Goal: Task Accomplishment & Management: Manage account settings

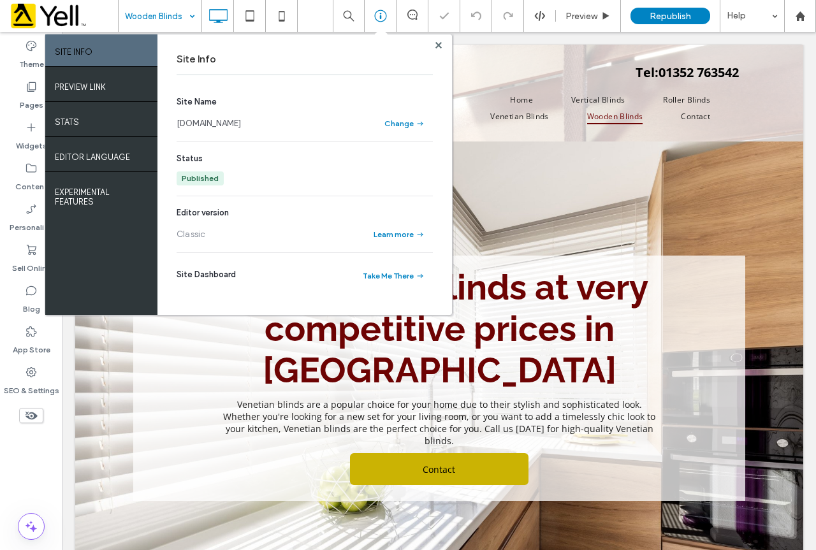
click at [442, 41] on div at bounding box center [438, 45] width 10 height 10
click at [281, 13] on icon at bounding box center [281, 15] width 25 height 25
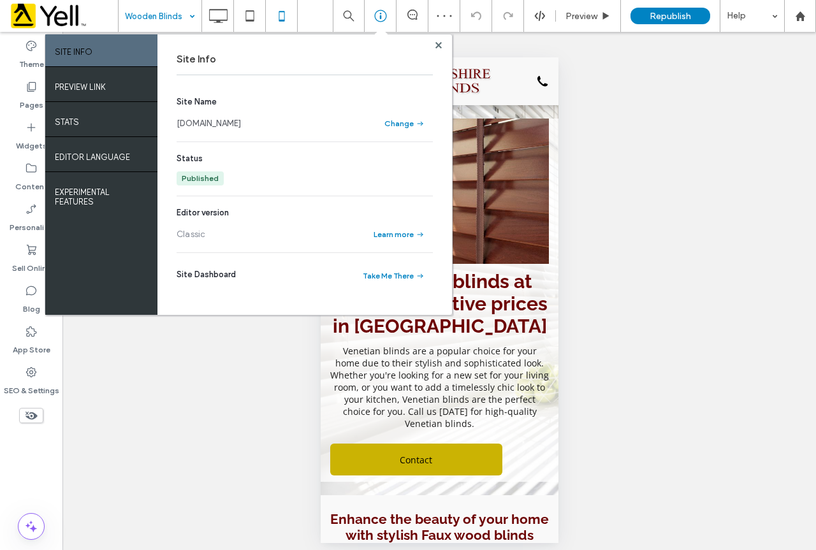
click at [438, 45] on use at bounding box center [438, 44] width 6 height 6
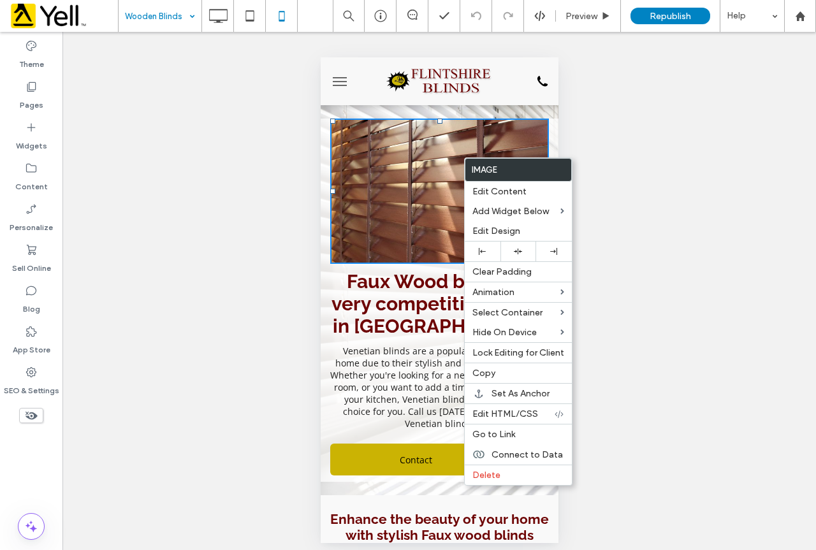
click at [247, 148] on div "Unhide? Yes Unhide? Yes Unhide? Yes Unhide? Yes Unhide? Yes Unhide? Yes" at bounding box center [438, 295] width 753 height 527
click at [653, 130] on div "Unhide? Yes Unhide? Yes Unhide? Yes Unhide? Yes Unhide? Yes Unhide? Yes" at bounding box center [438, 295] width 753 height 527
click at [335, 296] on h1 "Faux Wood blinds at very competitive prices in [GEOGRAPHIC_DATA]" at bounding box center [438, 303] width 219 height 69
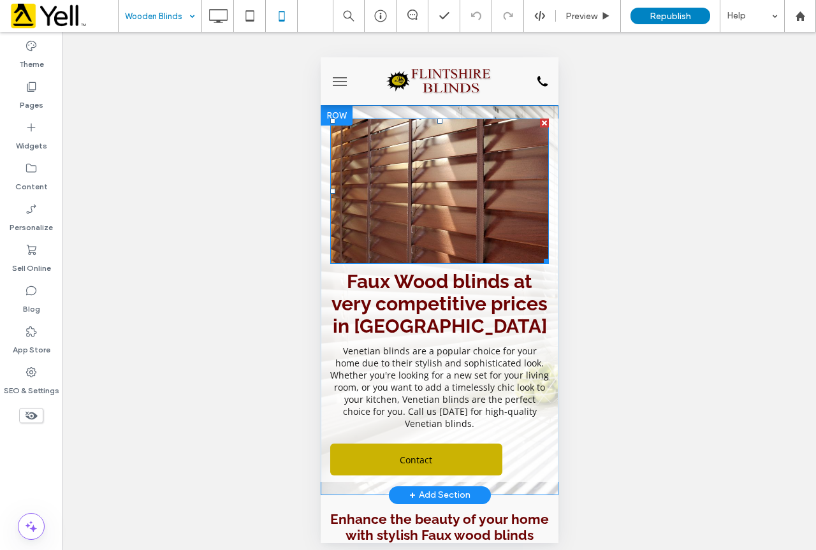
click at [449, 196] on img at bounding box center [438, 192] width 219 height 146
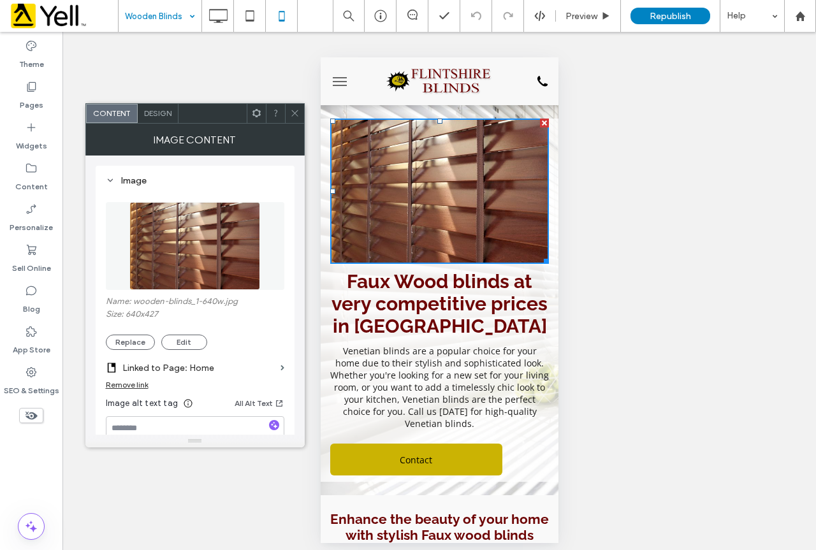
click at [296, 107] on span at bounding box center [295, 113] width 10 height 19
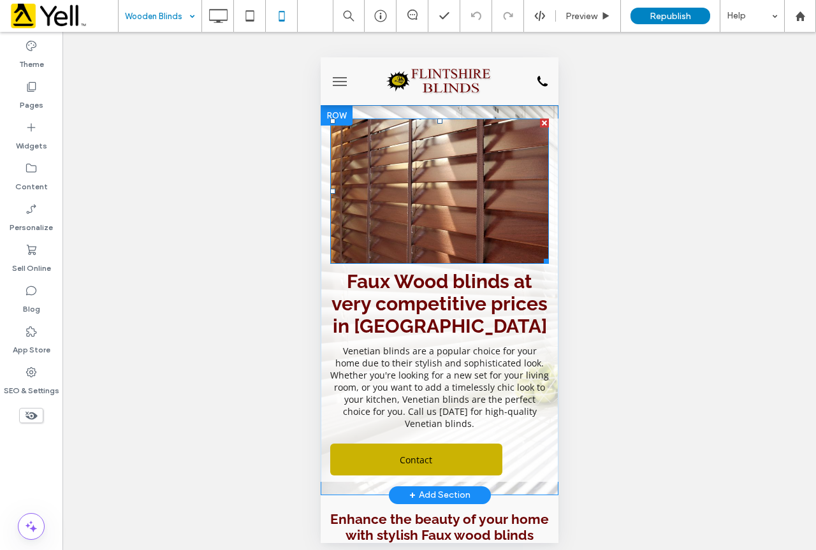
click at [458, 166] on img at bounding box center [438, 192] width 219 height 146
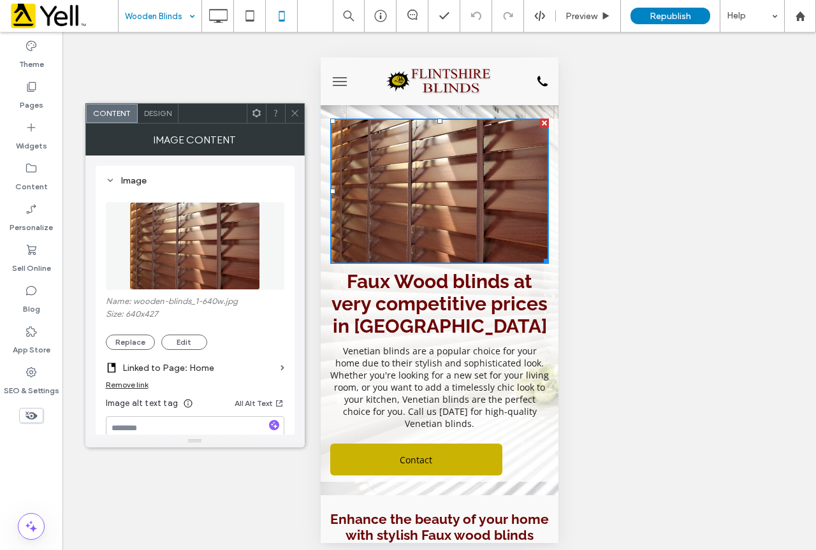
click at [294, 113] on icon at bounding box center [295, 113] width 10 height 10
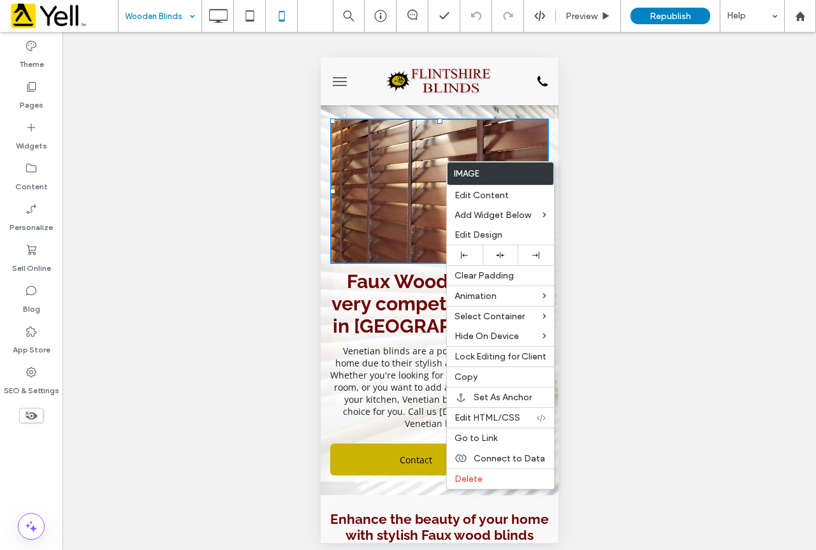
click at [399, 169] on img at bounding box center [438, 192] width 219 height 146
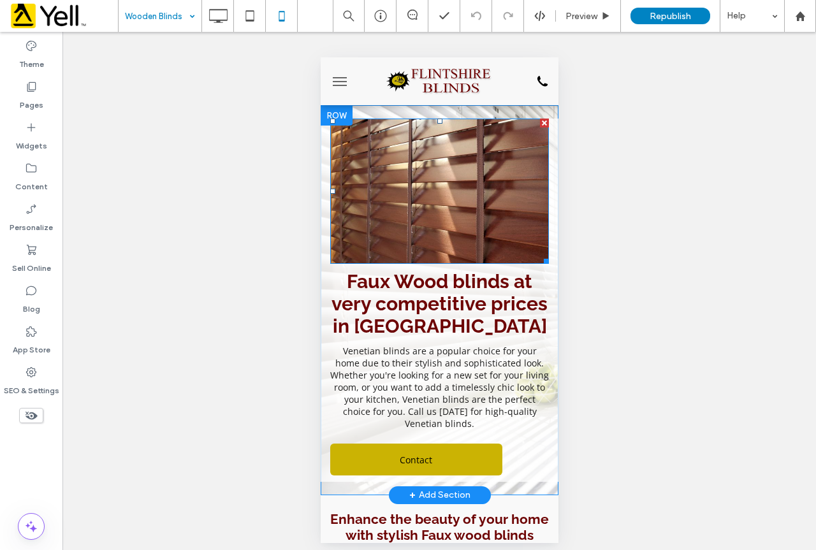
click at [539, 122] on div at bounding box center [543, 123] width 9 height 9
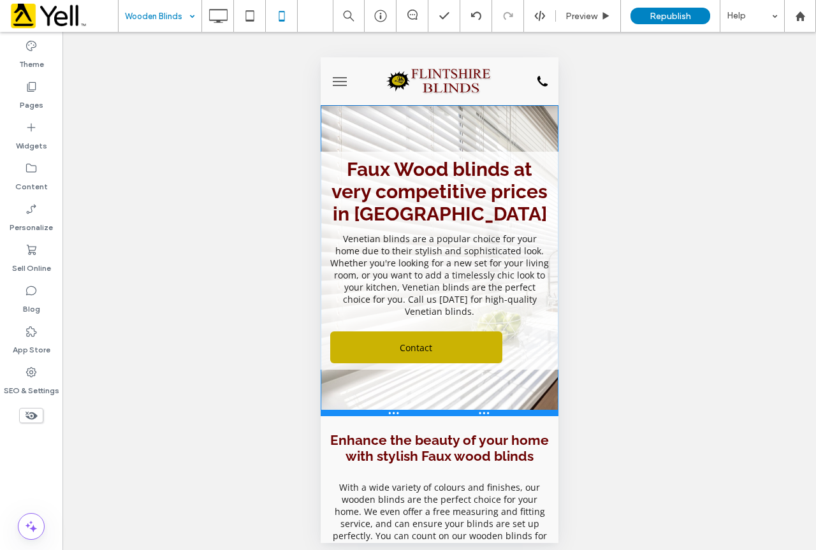
drag, startPoint x: 508, startPoint y: 347, endPoint x: 841, endPoint y: 472, distance: 355.9
click at [520, 414] on div at bounding box center [439, 413] width 238 height 6
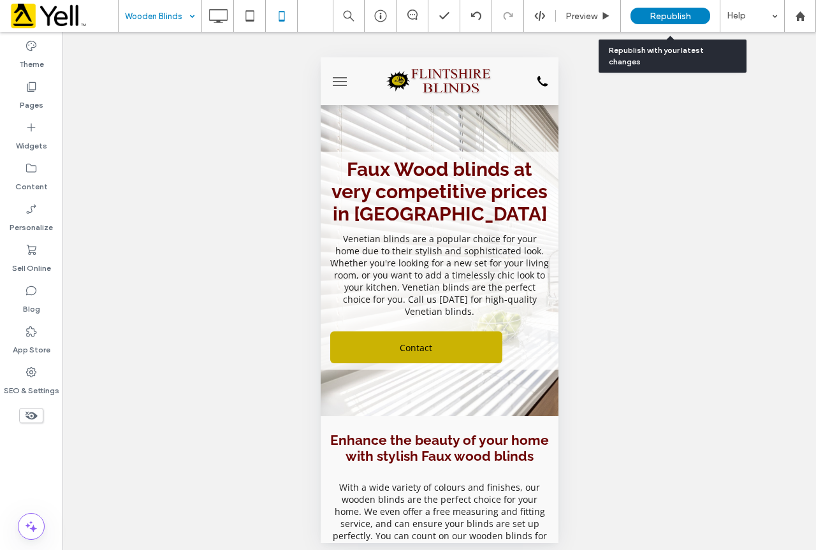
click at [682, 12] on span "Republish" at bounding box center [669, 16] width 41 height 11
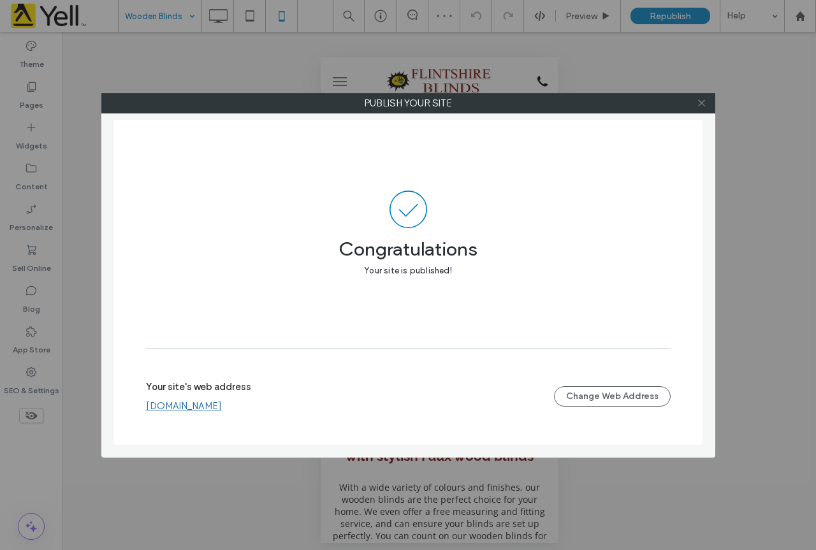
click at [702, 99] on icon at bounding box center [701, 103] width 10 height 10
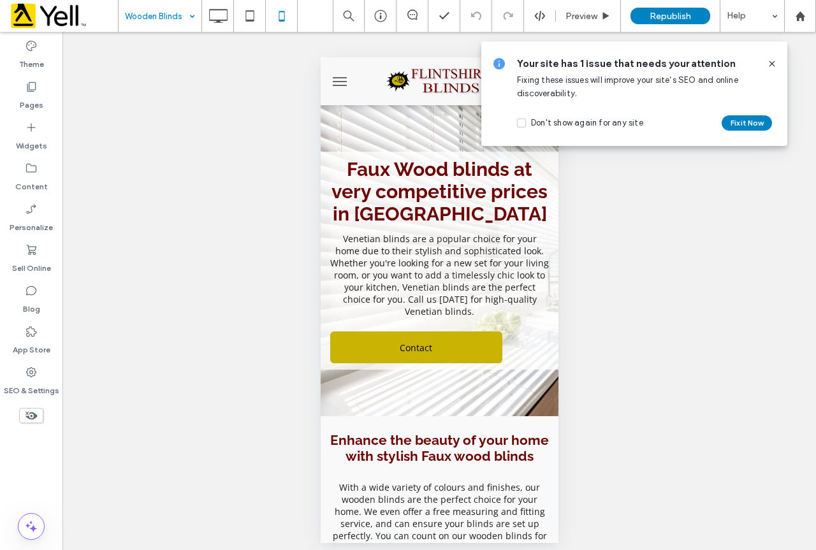
click at [772, 62] on icon at bounding box center [772, 64] width 10 height 10
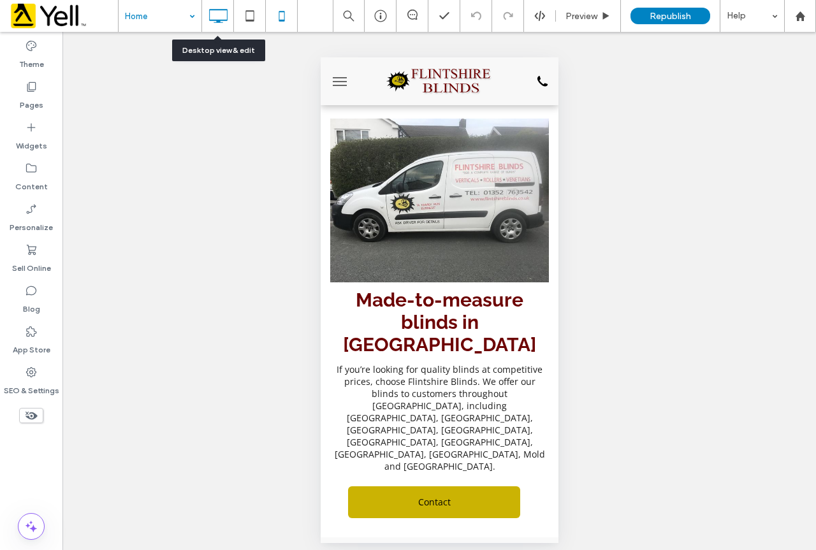
click at [217, 8] on icon at bounding box center [217, 15] width 25 height 25
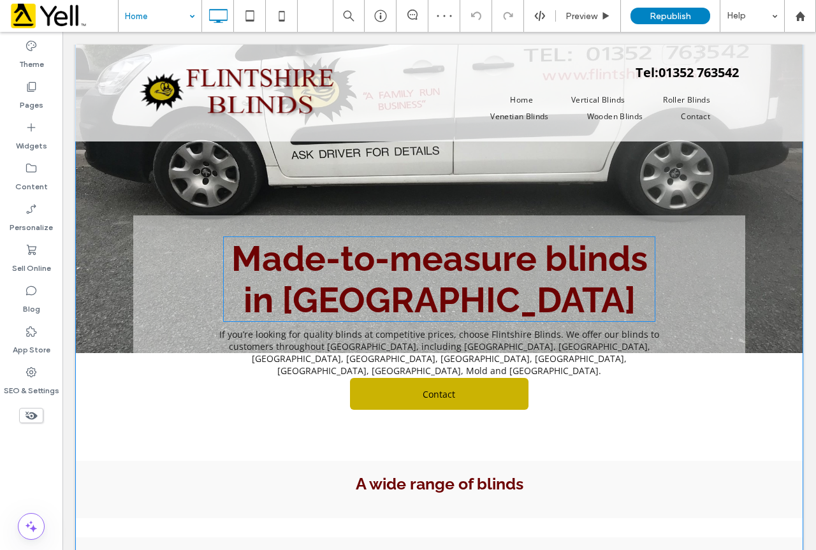
scroll to position [127, 0]
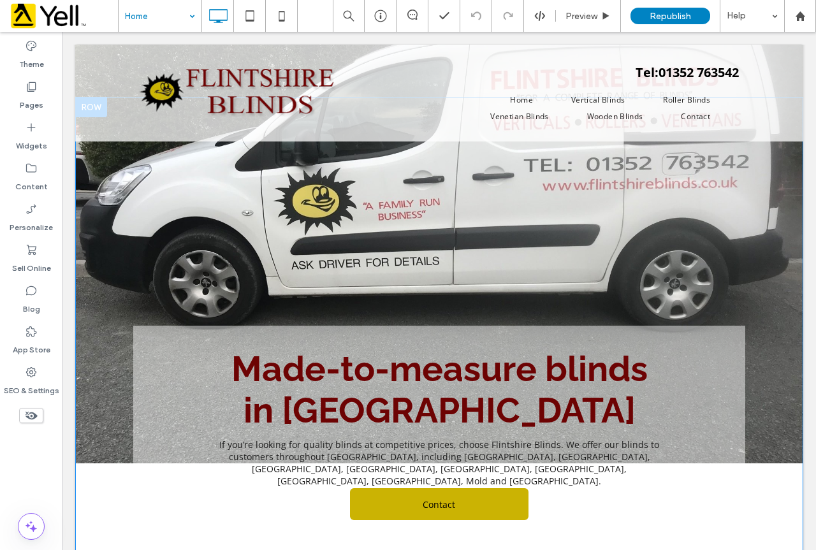
click at [769, 437] on section "Made-to-measure blinds in [GEOGRAPHIC_DATA] If you’re looking for quality blind…" at bounding box center [439, 383] width 728 height 572
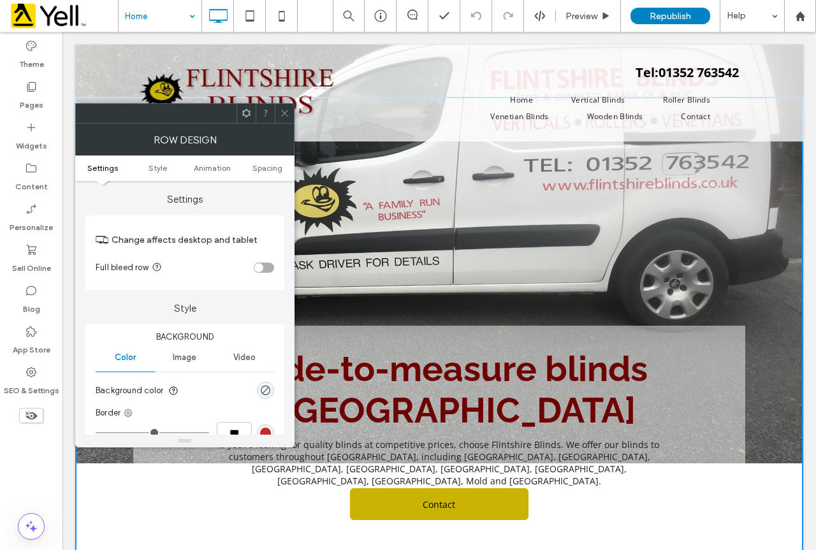
click at [285, 119] on span at bounding box center [285, 113] width 10 height 19
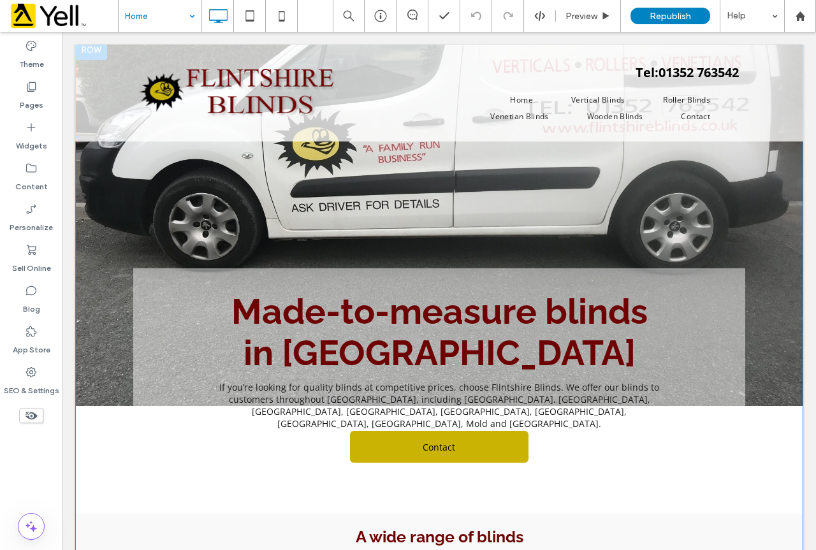
scroll to position [255, 0]
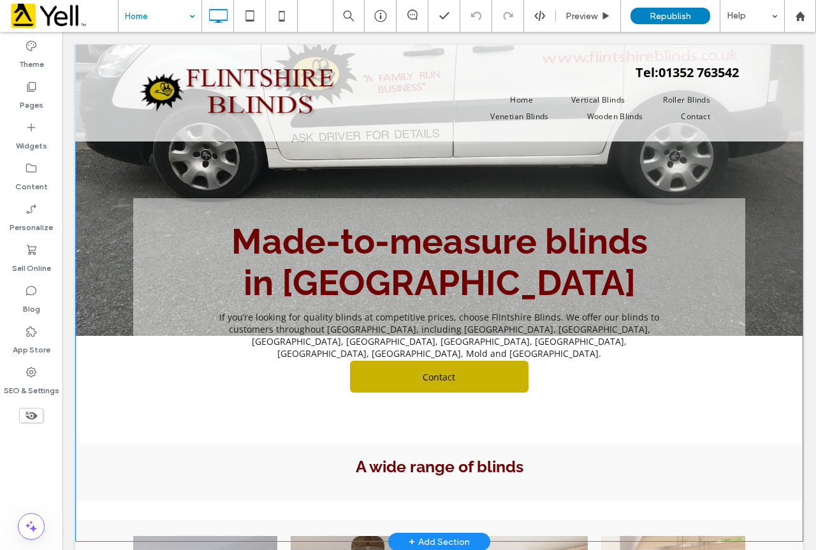
click at [245, 362] on div "Made-to-measure blinds in [GEOGRAPHIC_DATA] If you’re looking for quality blind…" at bounding box center [439, 298] width 612 height 201
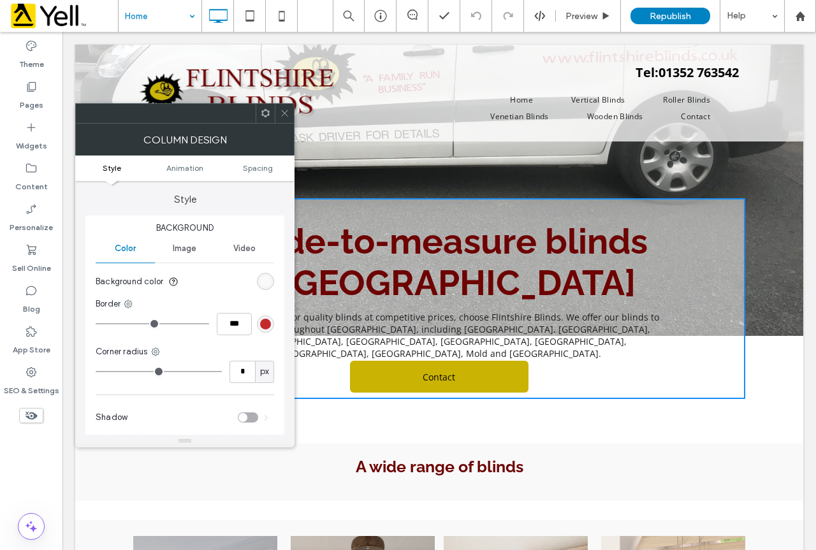
click at [168, 257] on div "Image" at bounding box center [184, 248] width 59 height 28
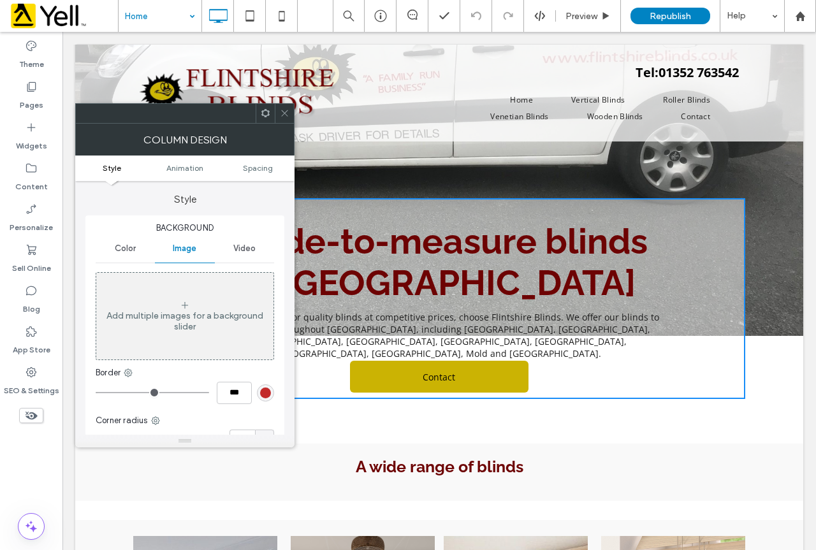
click at [286, 116] on icon at bounding box center [285, 113] width 10 height 10
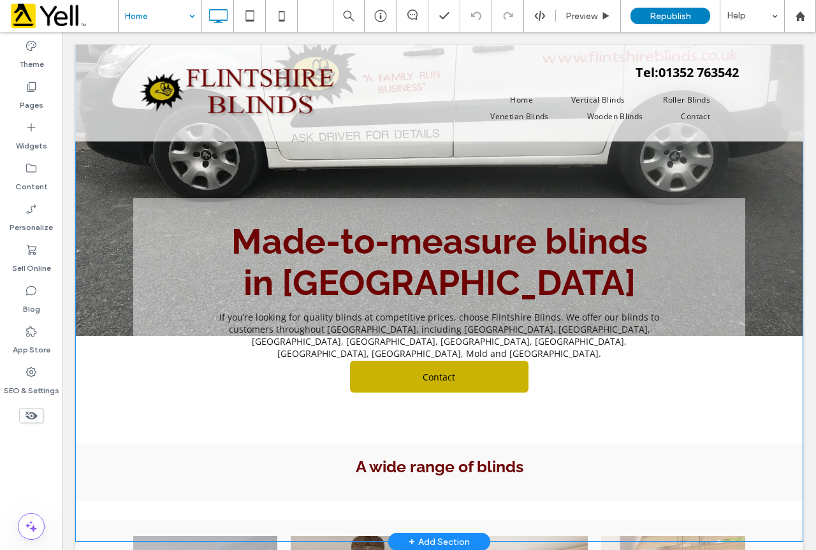
click at [106, 261] on section "Made-to-measure blinds in [GEOGRAPHIC_DATA] If you’re looking for quality blind…" at bounding box center [439, 255] width 728 height 572
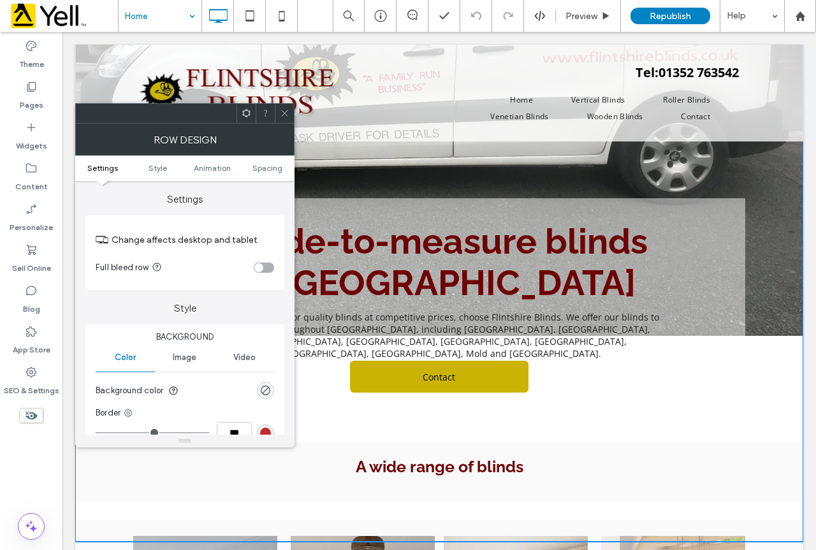
scroll to position [0, 0]
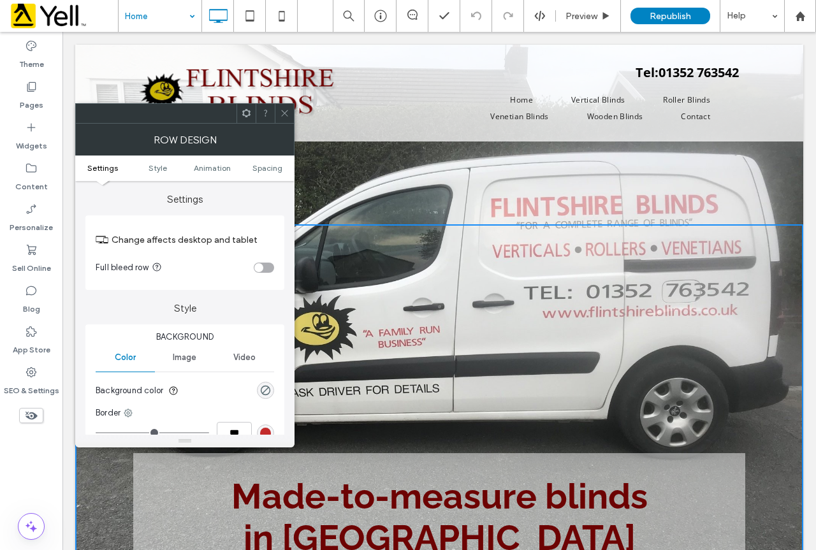
click at [275, 113] on div at bounding box center [284, 113] width 19 height 19
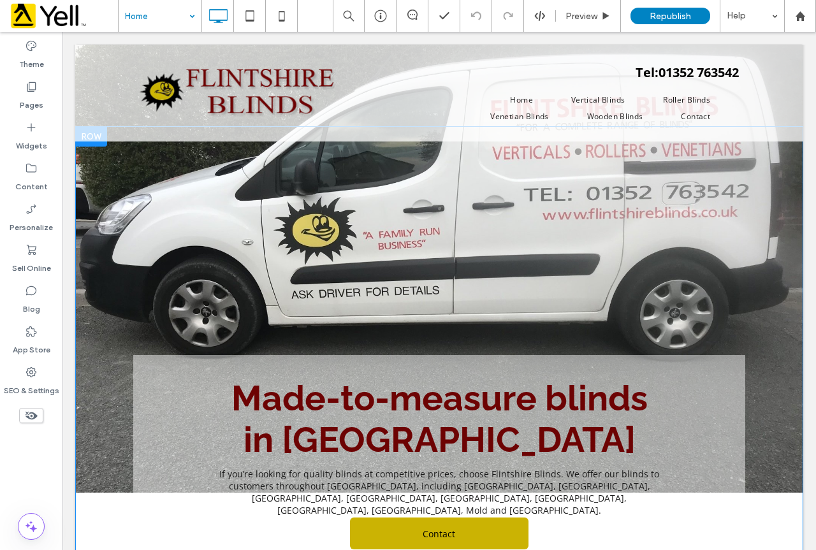
scroll to position [191, 0]
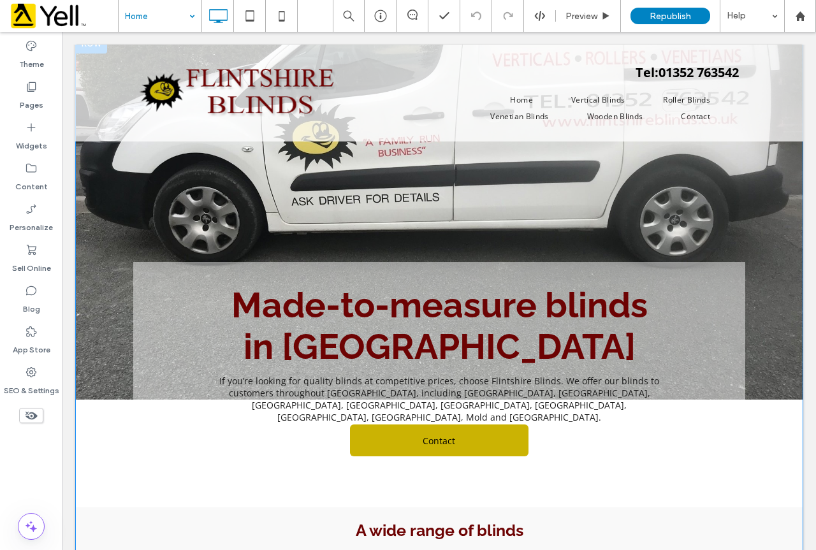
drag, startPoint x: 758, startPoint y: 447, endPoint x: 751, endPoint y: 447, distance: 7.6
click at [758, 447] on section "Made-to-measure blinds in [GEOGRAPHIC_DATA] If you’re looking for quality blind…" at bounding box center [439, 319] width 728 height 572
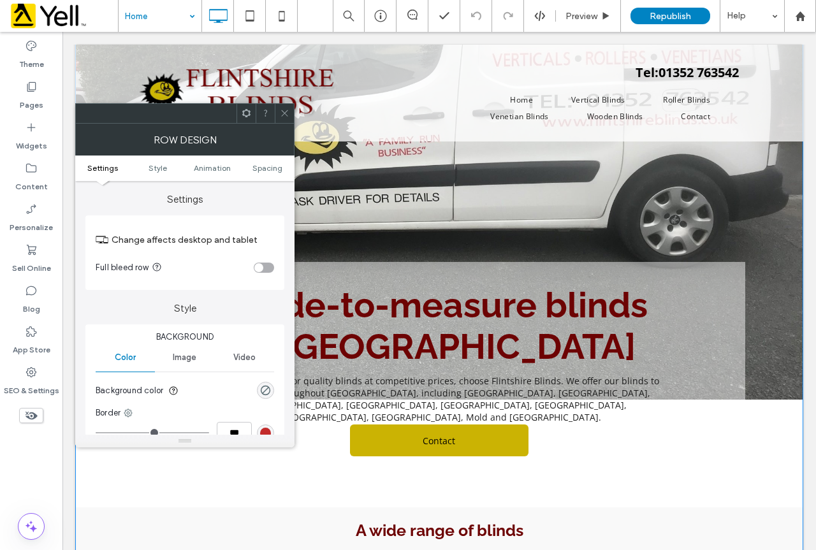
click at [654, 472] on div "Made-to-measure blinds in [GEOGRAPHIC_DATA] If you’re looking for quality blind…" at bounding box center [439, 357] width 612 height 266
click at [286, 115] on use at bounding box center [284, 113] width 6 height 6
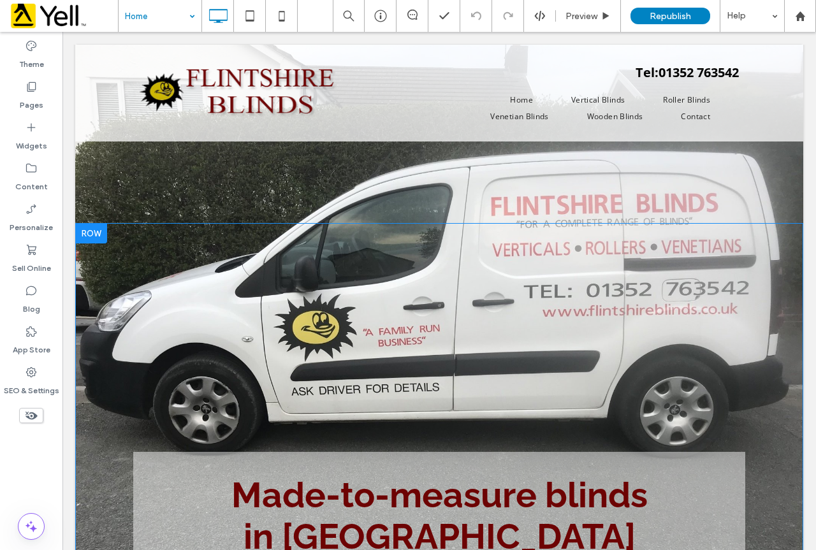
scroll to position [0, 0]
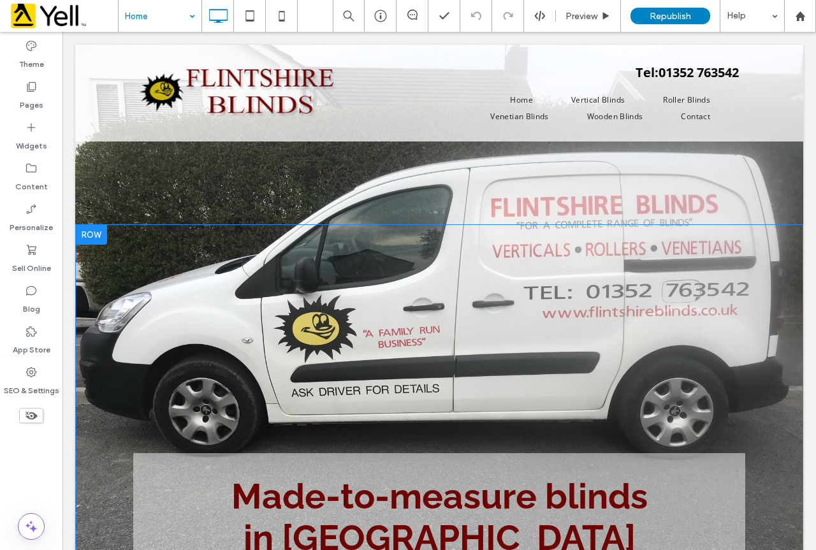
click at [105, 289] on section "Made-to-measure blinds in [GEOGRAPHIC_DATA] If you’re looking for quality blind…" at bounding box center [439, 510] width 728 height 572
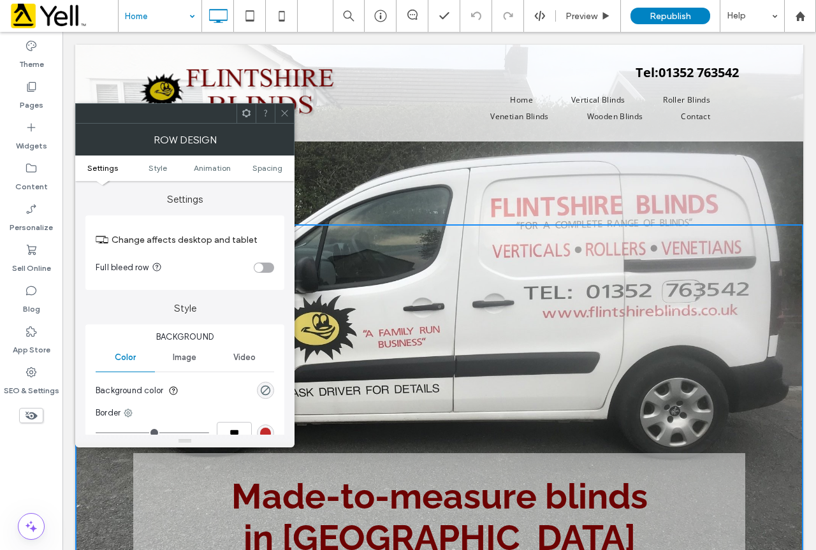
click at [284, 110] on icon at bounding box center [285, 113] width 10 height 10
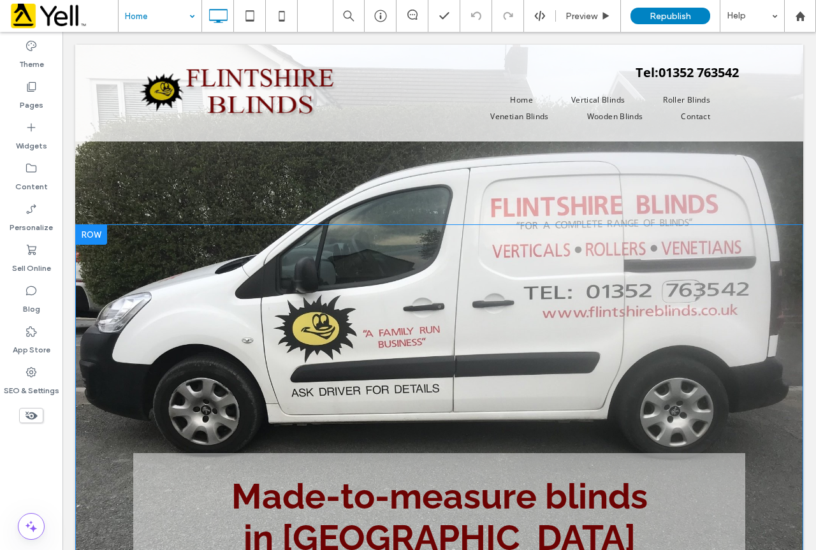
click at [126, 286] on section "Made-to-measure blinds in [GEOGRAPHIC_DATA] If you’re looking for quality blind…" at bounding box center [439, 510] width 728 height 572
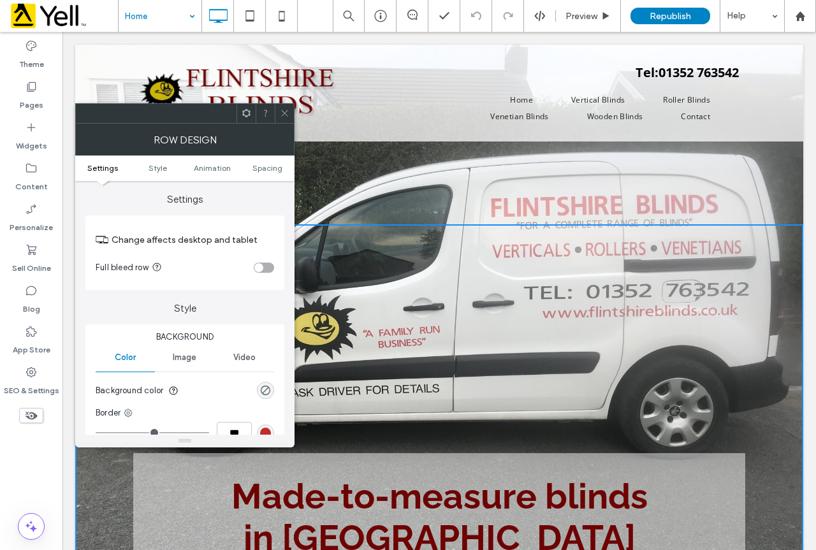
click at [284, 110] on icon at bounding box center [285, 113] width 10 height 10
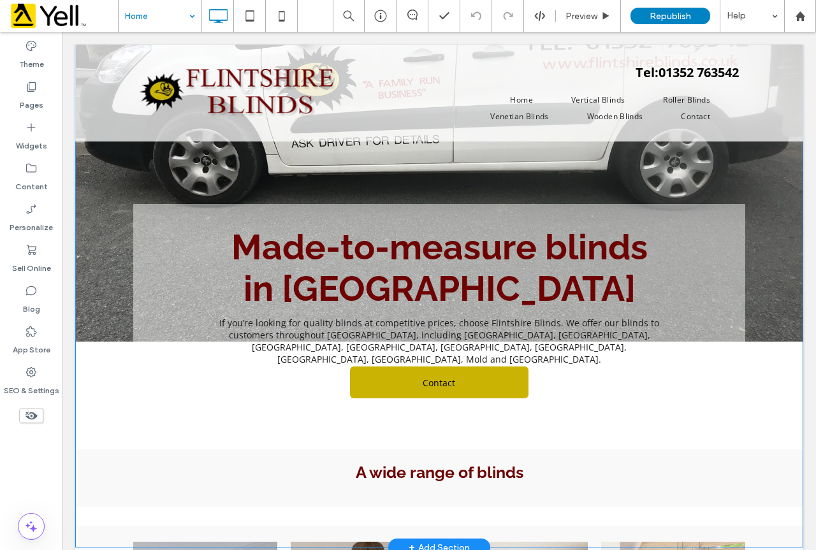
scroll to position [255, 0]
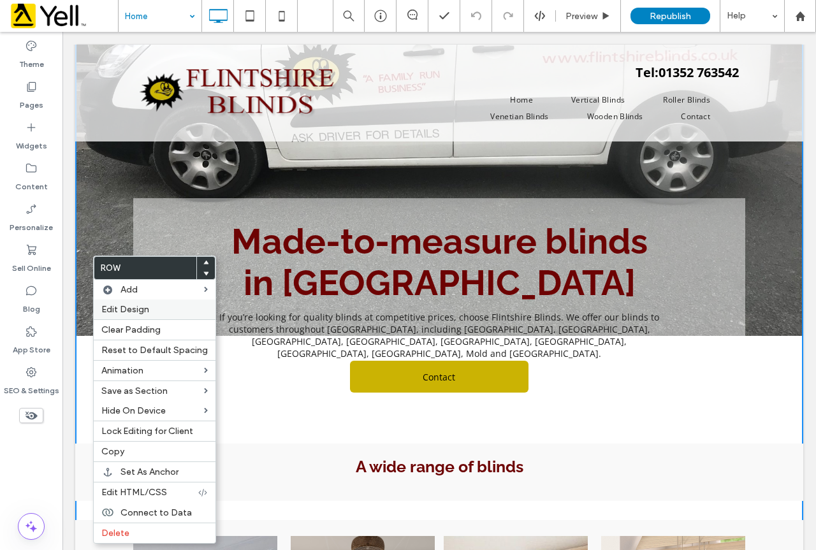
click at [152, 309] on label "Edit Design" at bounding box center [154, 309] width 106 height 11
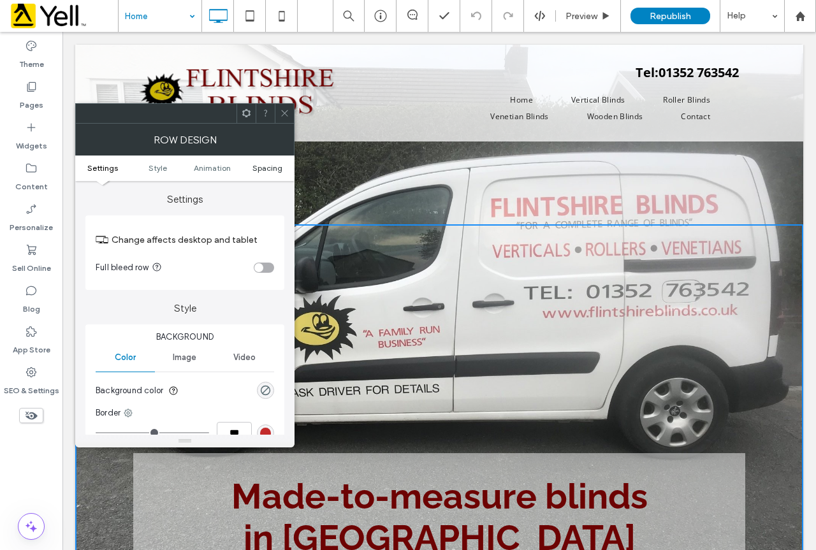
click at [266, 168] on span "Spacing" at bounding box center [267, 168] width 30 height 10
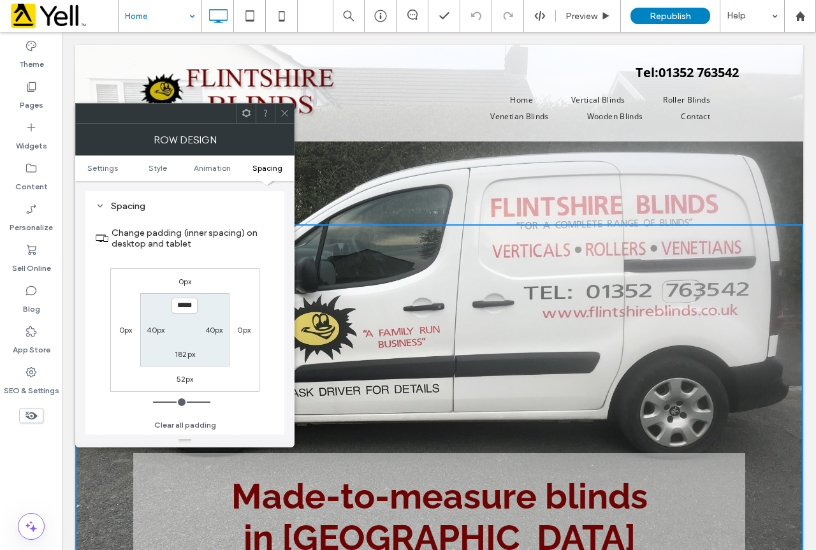
scroll to position [360, 0]
click at [182, 303] on input "*****" at bounding box center [184, 306] width 26 height 16
click at [187, 305] on input "*****" at bounding box center [184, 306] width 26 height 16
drag, startPoint x: 186, startPoint y: 305, endPoint x: 156, endPoint y: 306, distance: 30.0
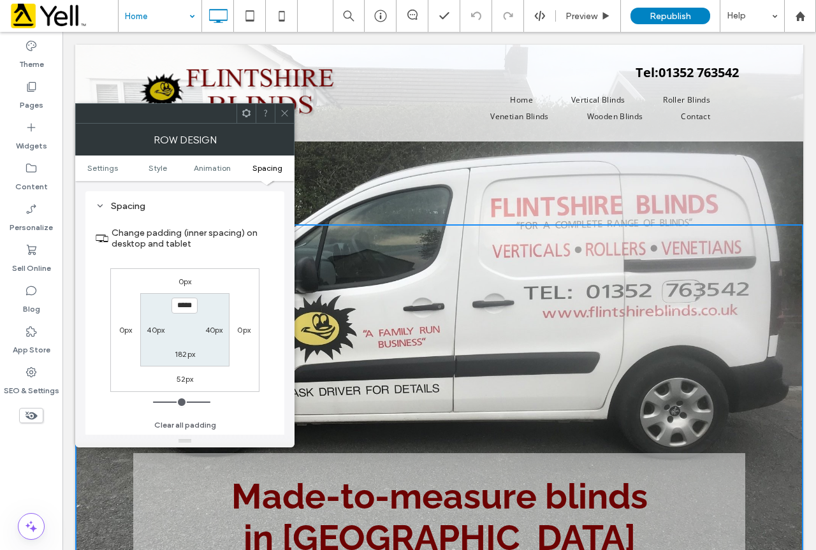
click at [156, 307] on section "***** 40px 182px 40px" at bounding box center [184, 329] width 89 height 73
type input "*****"
type input "***"
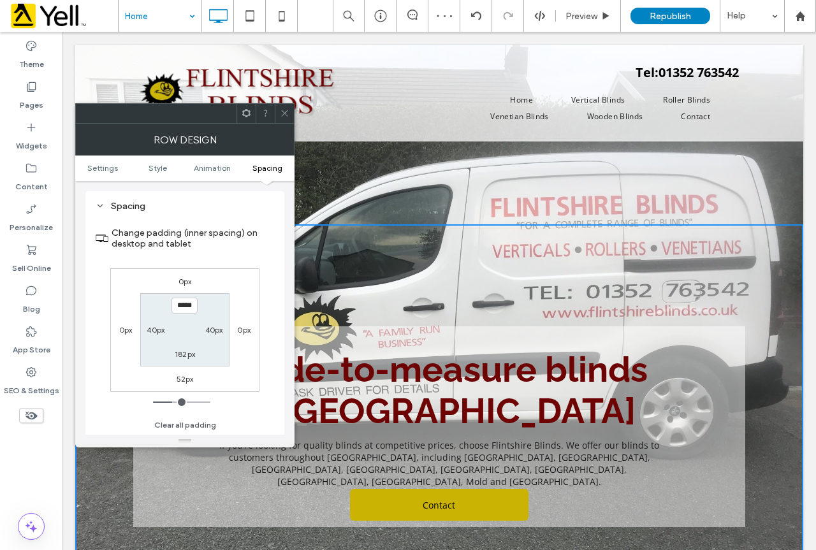
drag, startPoint x: 285, startPoint y: 114, endPoint x: 287, endPoint y: 124, distance: 9.9
click at [285, 114] on icon at bounding box center [285, 113] width 10 height 10
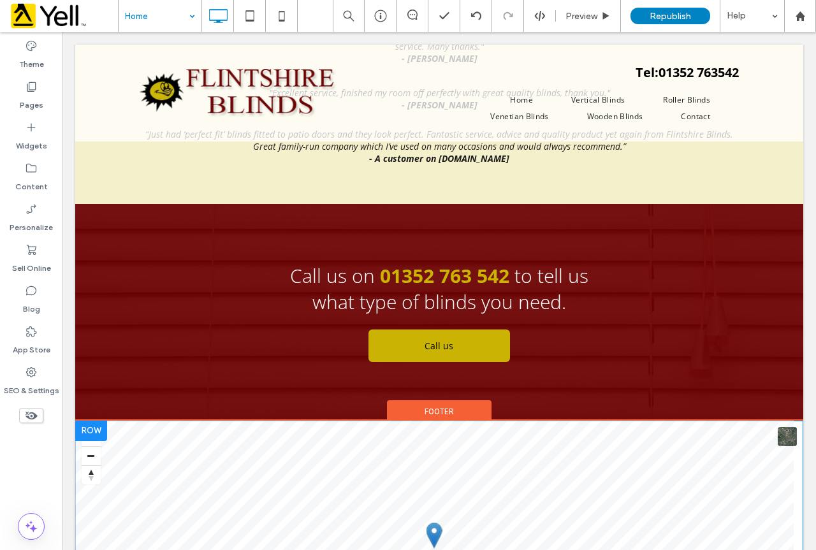
scroll to position [1402, 0]
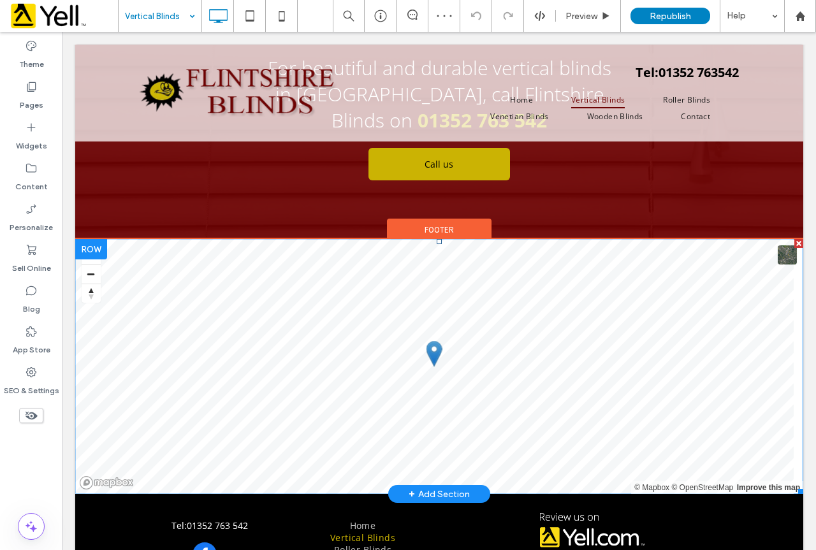
scroll to position [1006, 0]
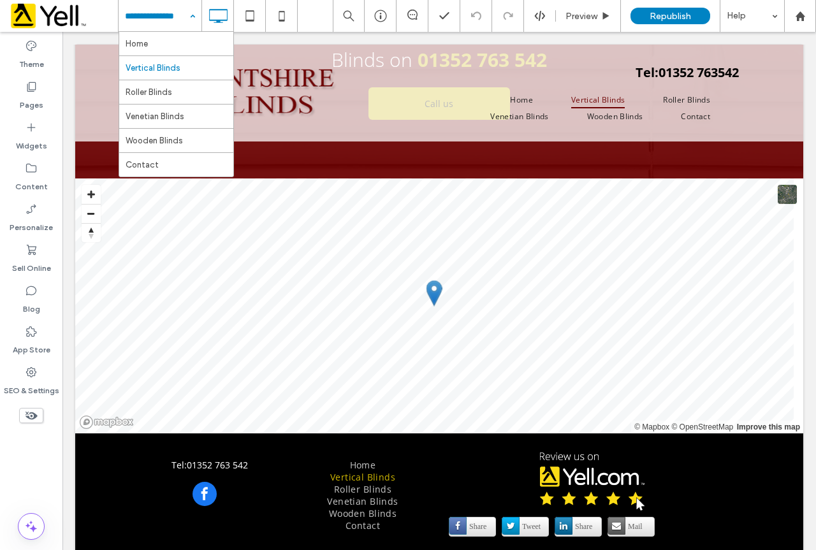
click at [140, 14] on input at bounding box center [157, 16] width 64 height 32
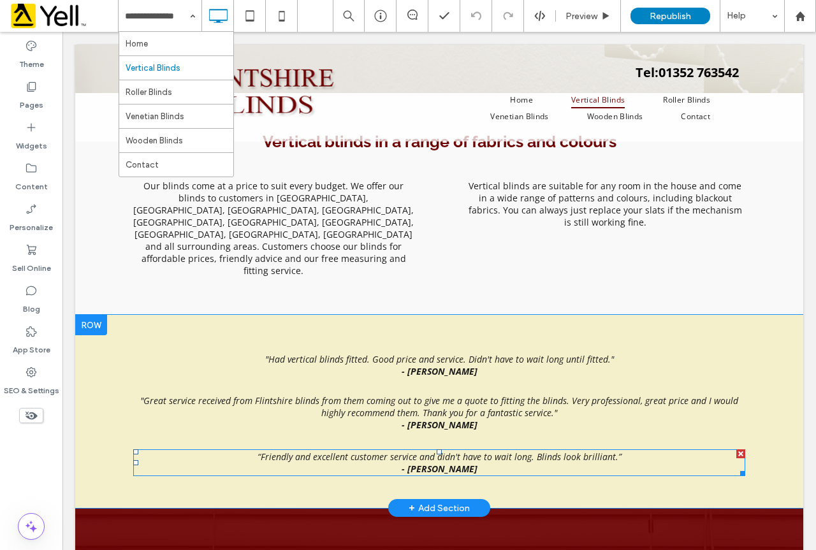
scroll to position [433, 0]
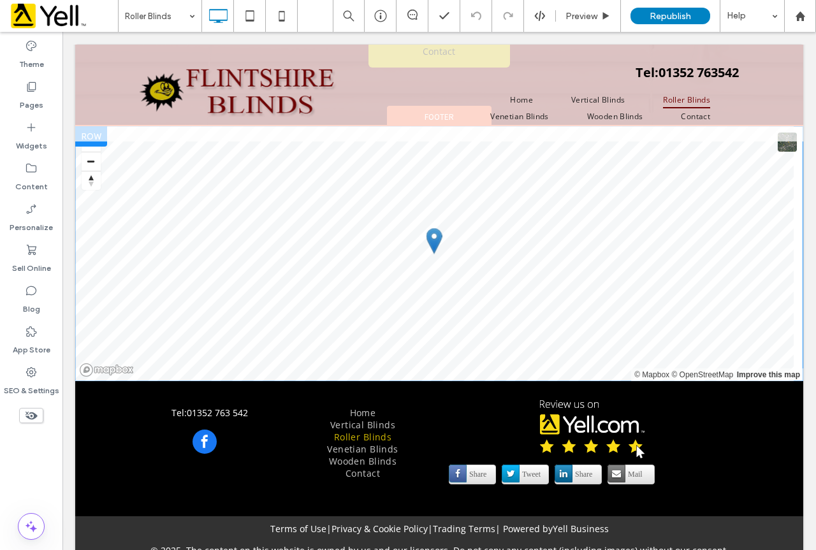
scroll to position [1135, 0]
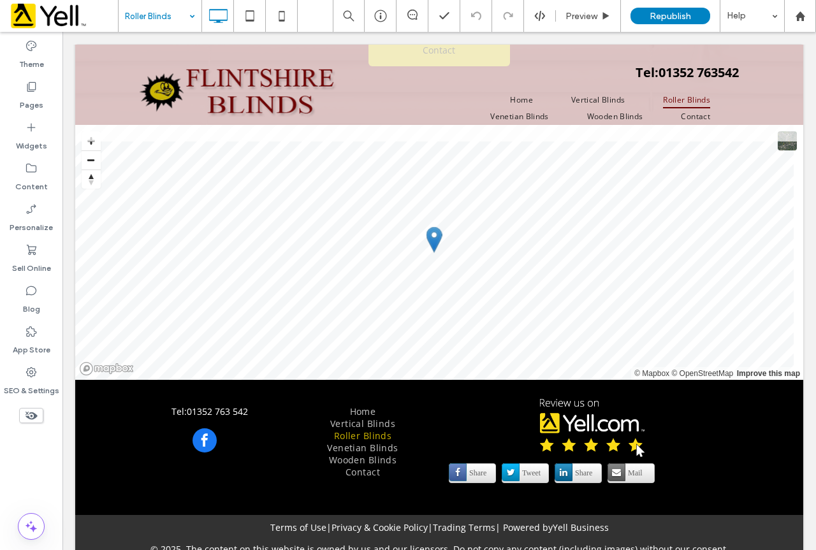
click at [147, 11] on input at bounding box center [157, 16] width 64 height 32
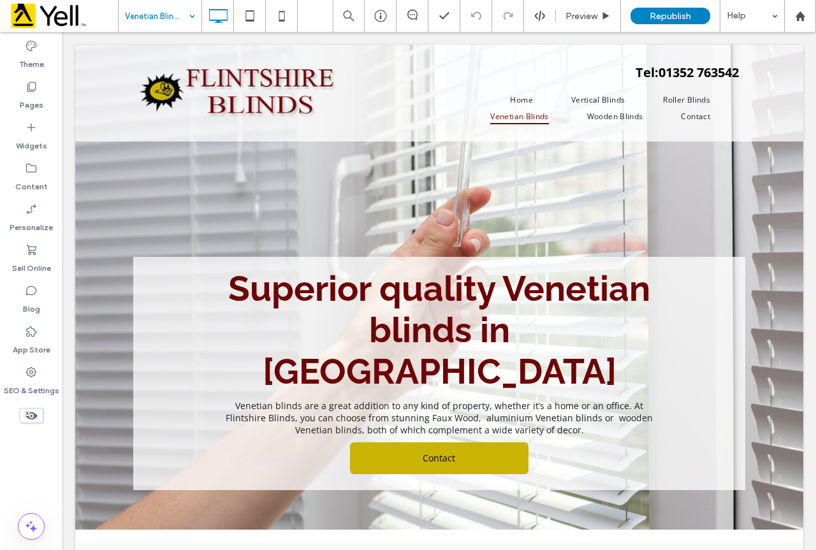
click at [151, 14] on input at bounding box center [157, 16] width 64 height 32
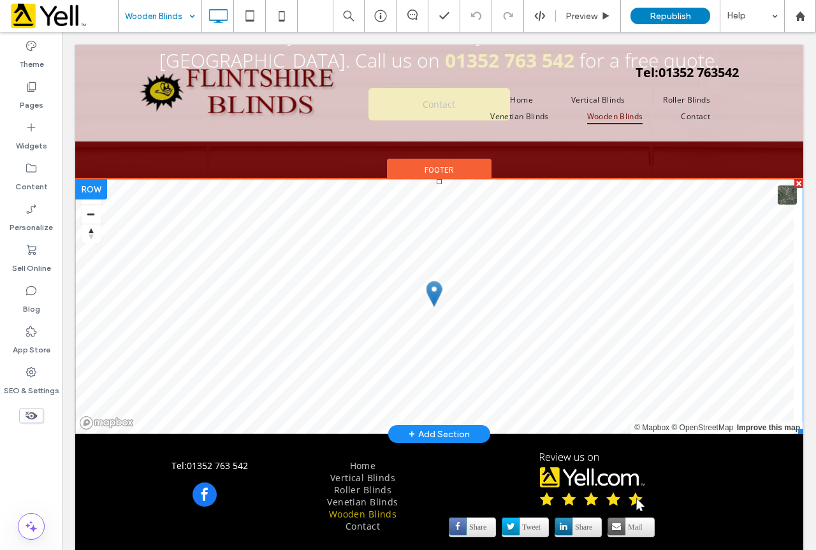
scroll to position [979, 0]
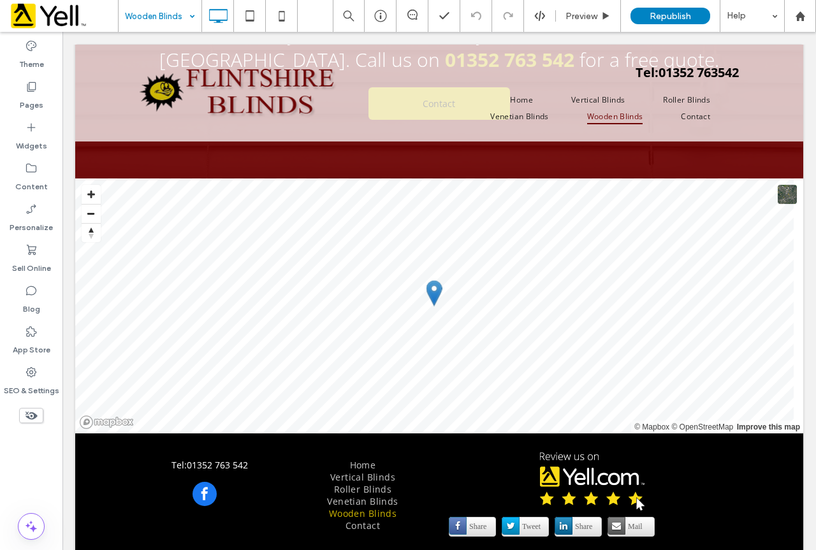
click at [164, 12] on input at bounding box center [157, 16] width 64 height 32
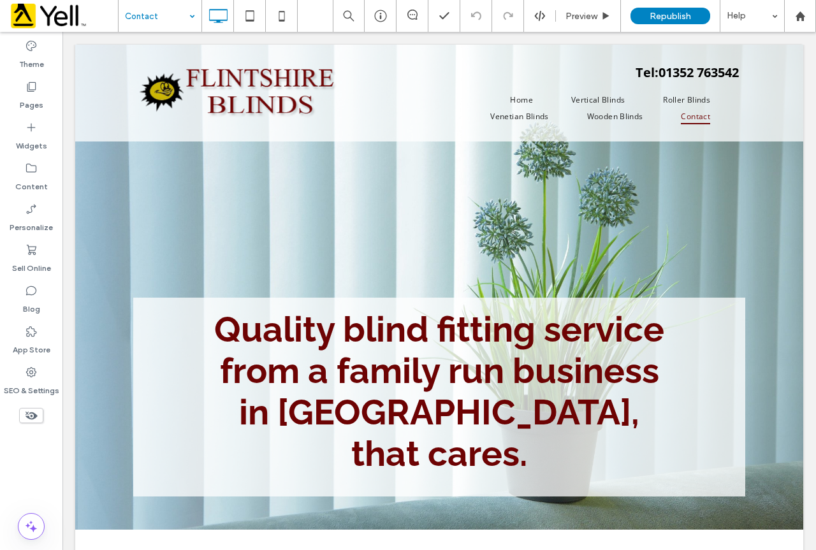
click at [132, 14] on input at bounding box center [157, 16] width 64 height 32
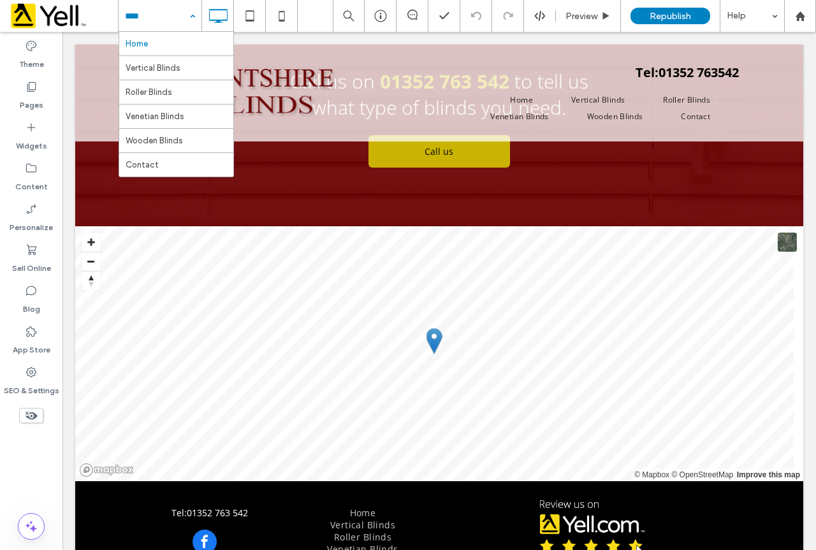
scroll to position [1468, 0]
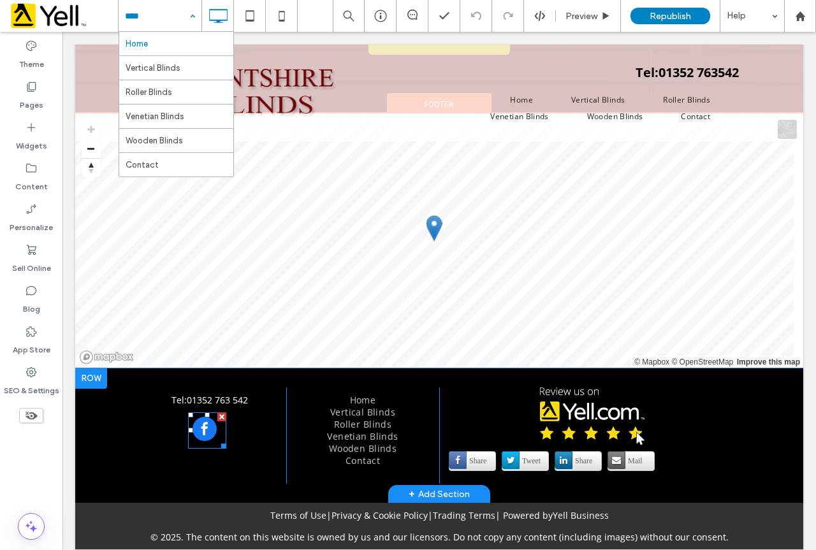
click at [206, 419] on span "facebook" at bounding box center [204, 429] width 24 height 24
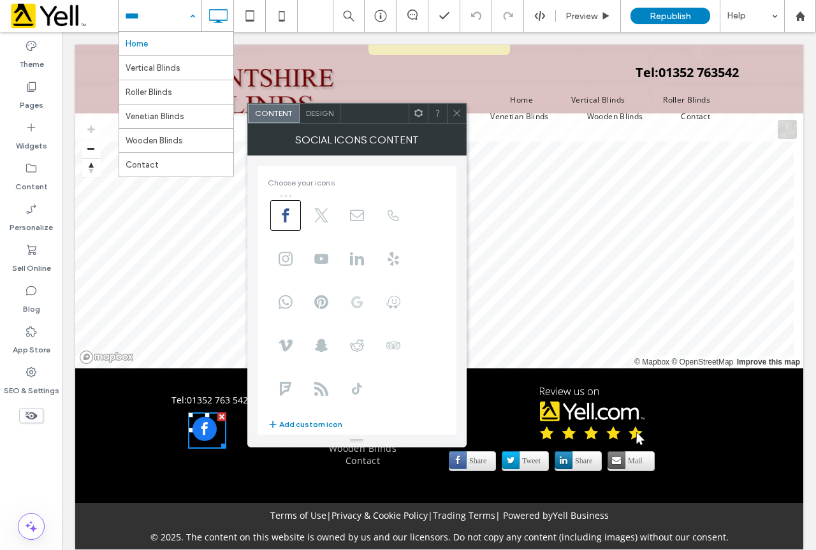
click at [357, 306] on use at bounding box center [356, 302] width 11 height 12
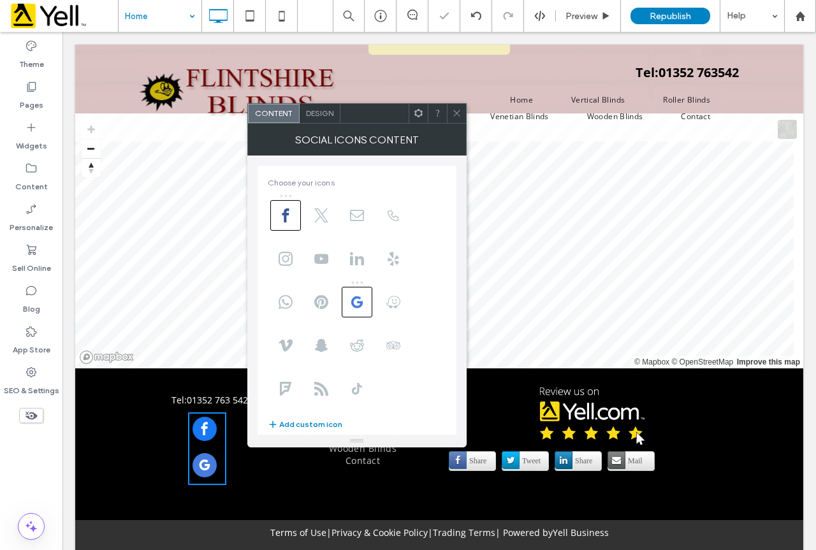
click at [458, 115] on icon at bounding box center [457, 113] width 10 height 10
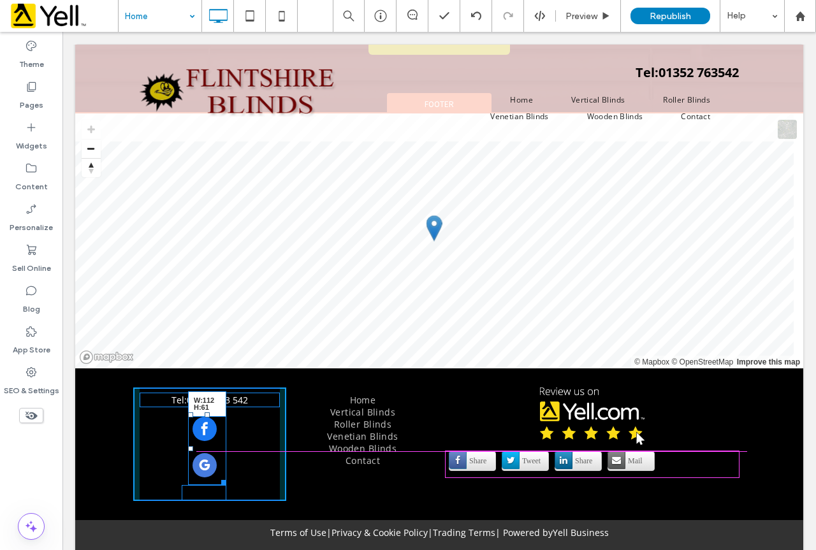
drag, startPoint x: 219, startPoint y: 467, endPoint x: 317, endPoint y: 487, distance: 100.2
click at [252, 456] on div "Follow Us Tel: [PHONE_NUMBER] W:112 H:61 Click To Paste" at bounding box center [209, 443] width 153 height 113
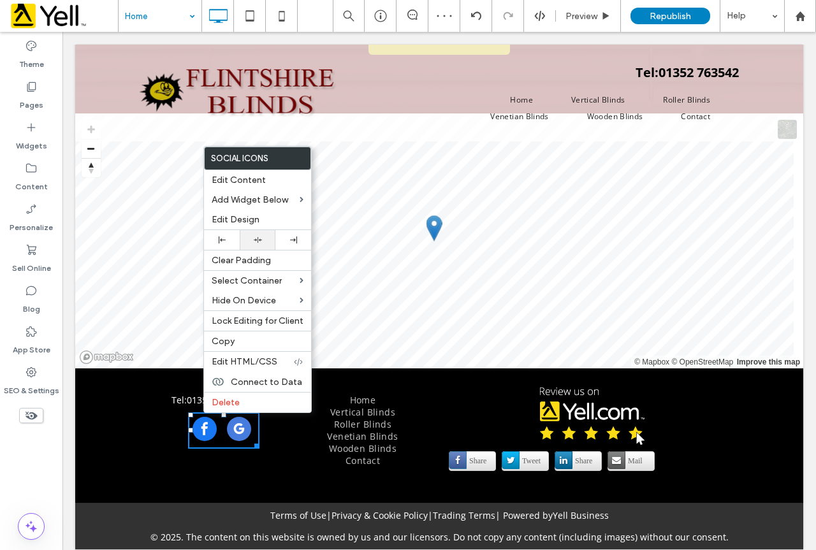
click at [256, 242] on icon at bounding box center [258, 240] width 8 height 8
click at [278, 477] on div "Follow Us Tel: [PHONE_NUMBER] Click To Paste Home Vertical Blinds Roller Blinds…" at bounding box center [439, 435] width 728 height 135
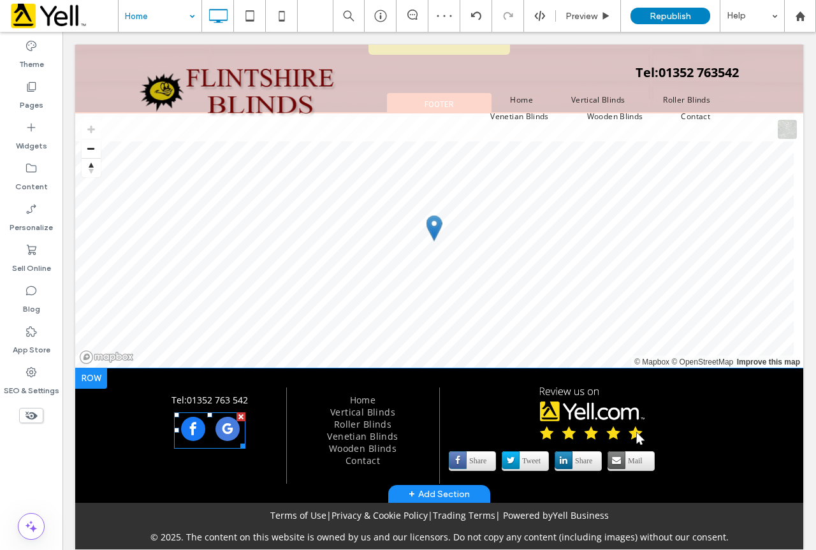
click at [226, 417] on span "google_my_business" at bounding box center [227, 429] width 24 height 24
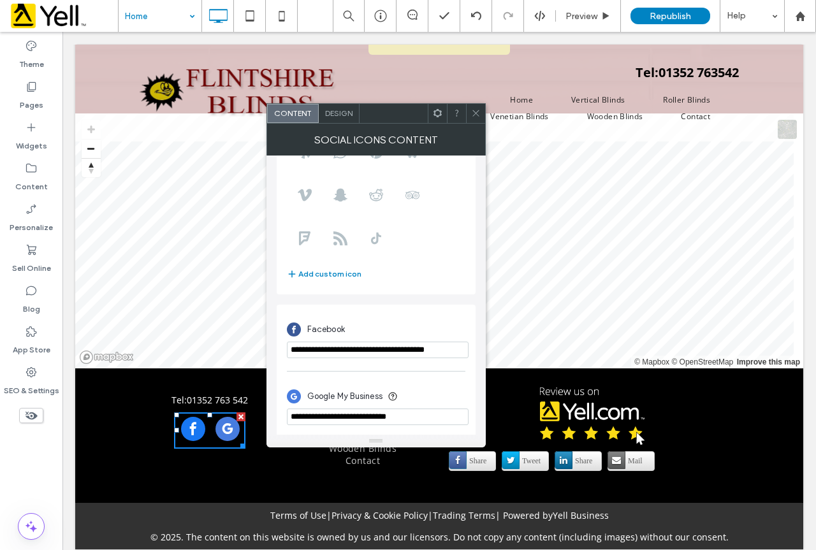
scroll to position [155, 0]
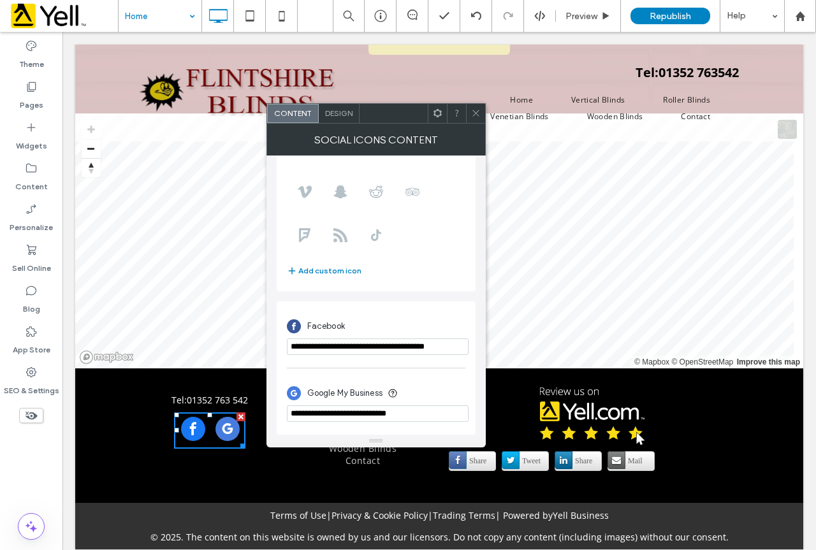
click at [426, 411] on input "**********" at bounding box center [378, 413] width 182 height 17
drag, startPoint x: 500, startPoint y: 443, endPoint x: 247, endPoint y: 422, distance: 254.5
paste input "**********"
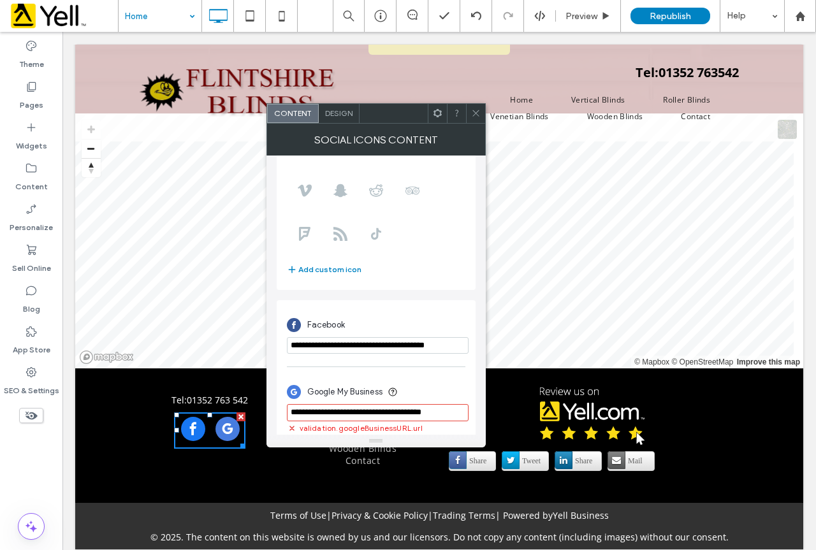
scroll to position [0, 6]
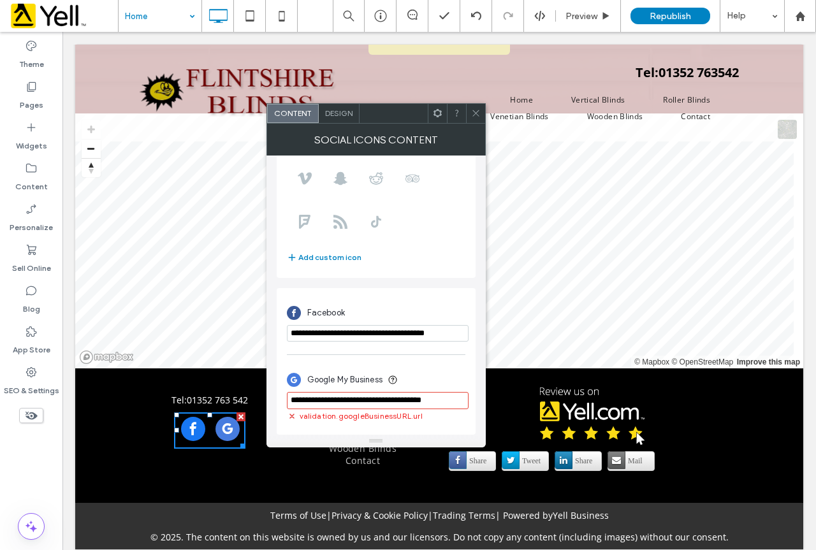
drag, startPoint x: 350, startPoint y: 444, endPoint x: 716, endPoint y: 419, distance: 366.6
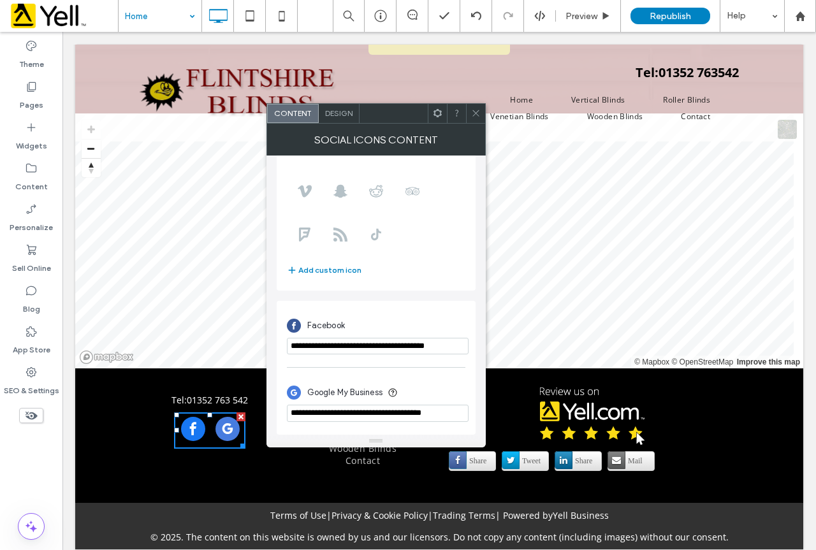
paste input "**********"
type input "**********"
click at [474, 112] on icon at bounding box center [476, 113] width 10 height 10
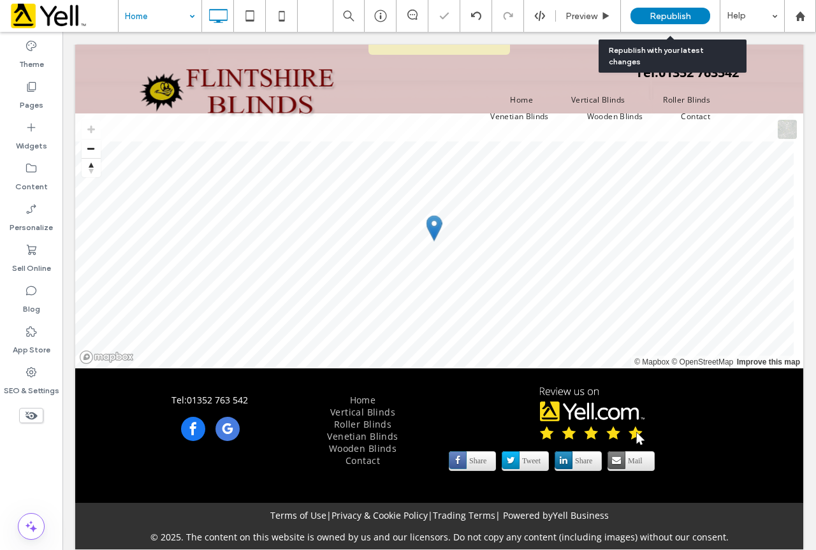
click at [680, 17] on span "Republish" at bounding box center [669, 16] width 41 height 11
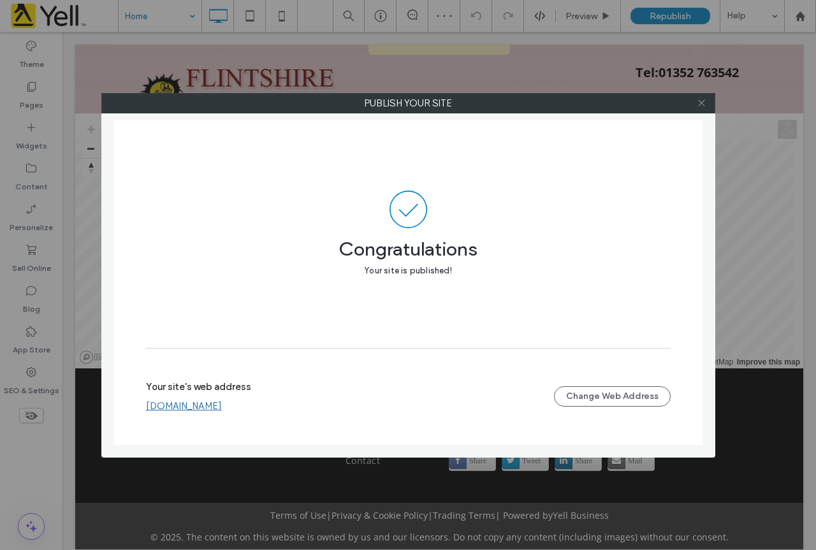
click at [705, 100] on icon at bounding box center [701, 103] width 10 height 10
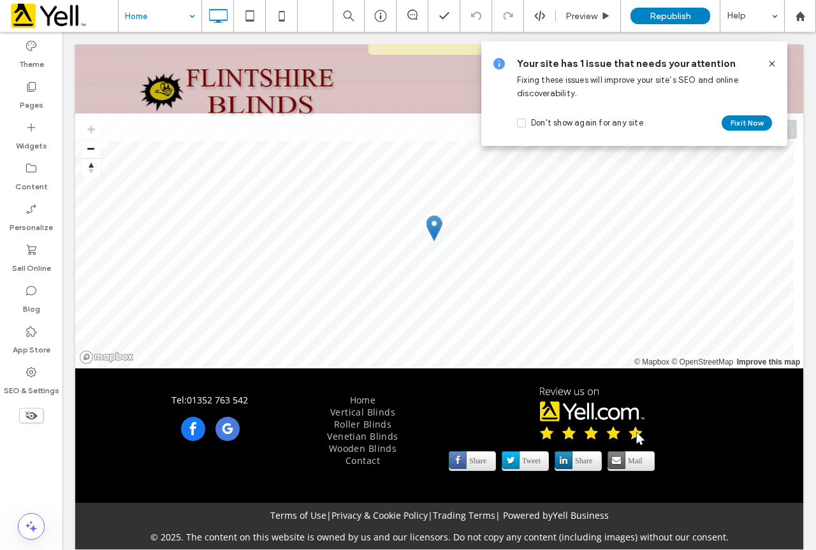
click at [774, 60] on icon at bounding box center [772, 64] width 10 height 10
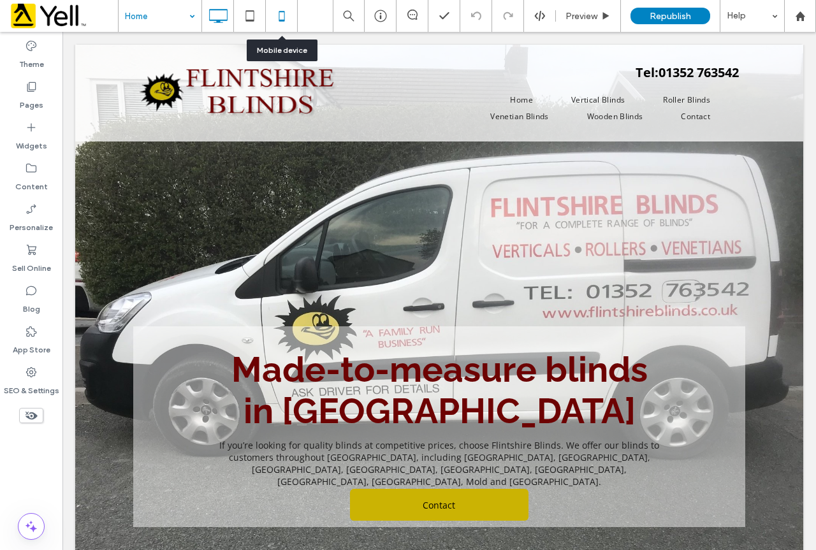
click at [282, 17] on icon at bounding box center [281, 15] width 25 height 25
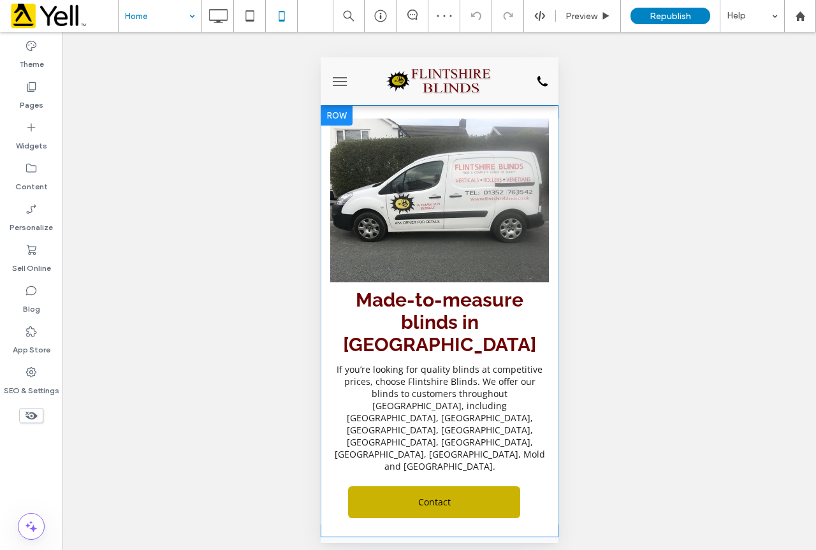
click at [340, 124] on div at bounding box center [336, 115] width 32 height 20
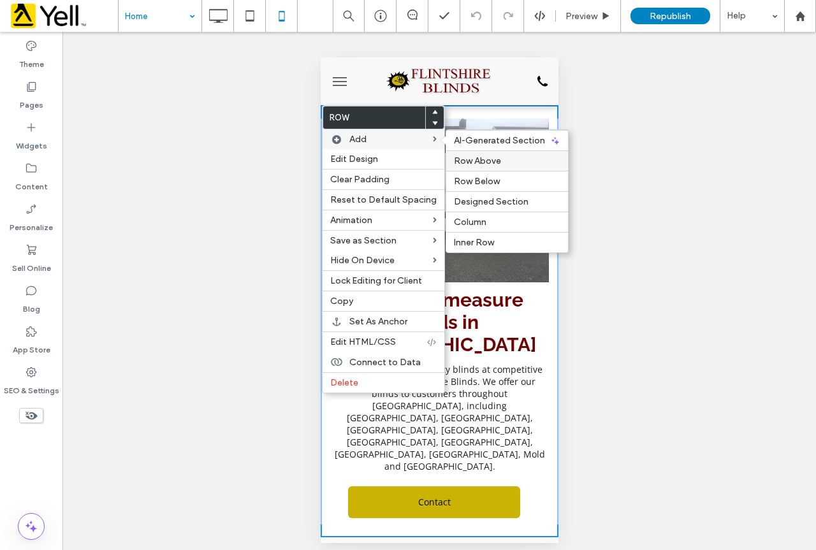
click at [503, 158] on label "Row Above" at bounding box center [507, 160] width 106 height 11
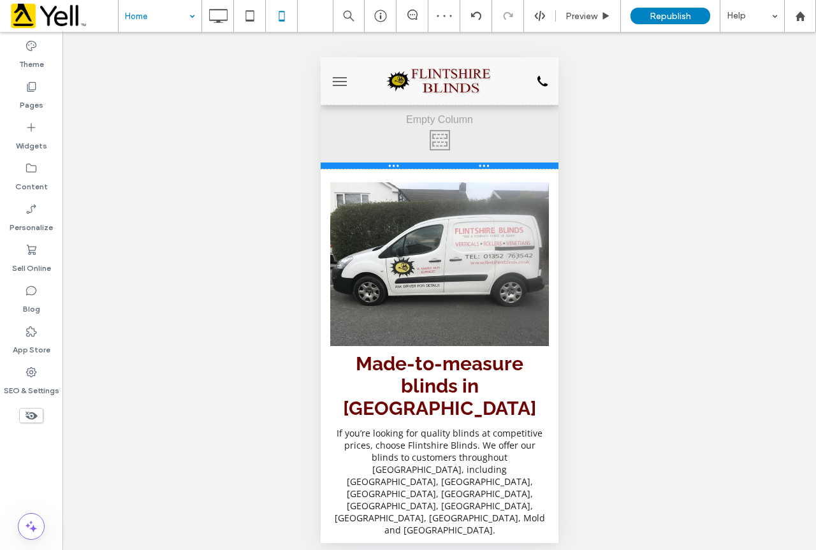
drag, startPoint x: 517, startPoint y: 187, endPoint x: 840, endPoint y: 221, distance: 324.2
click at [523, 165] on div at bounding box center [439, 165] width 238 height 6
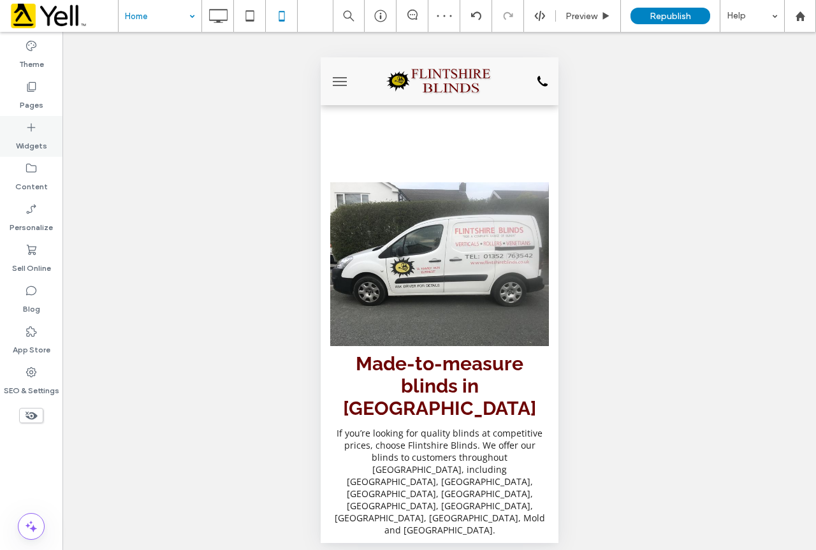
click at [32, 129] on icon at bounding box center [31, 127] width 13 height 13
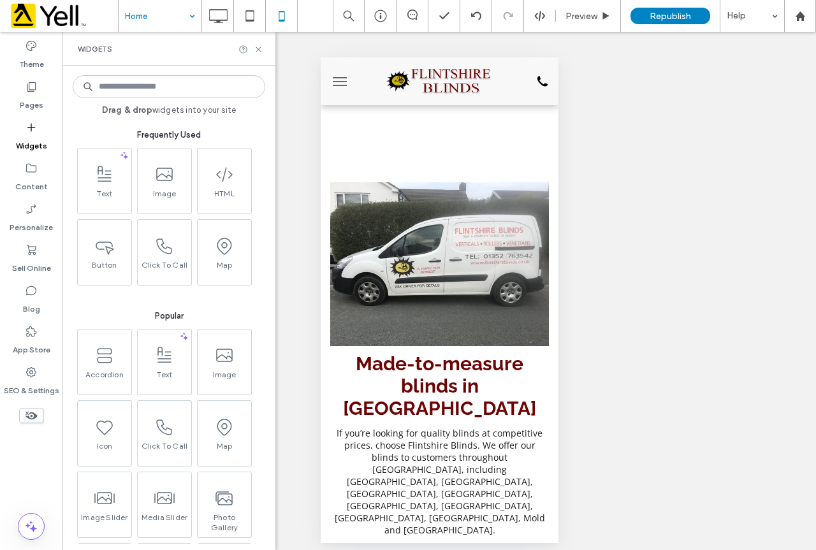
click at [134, 90] on input at bounding box center [169, 86] width 192 height 23
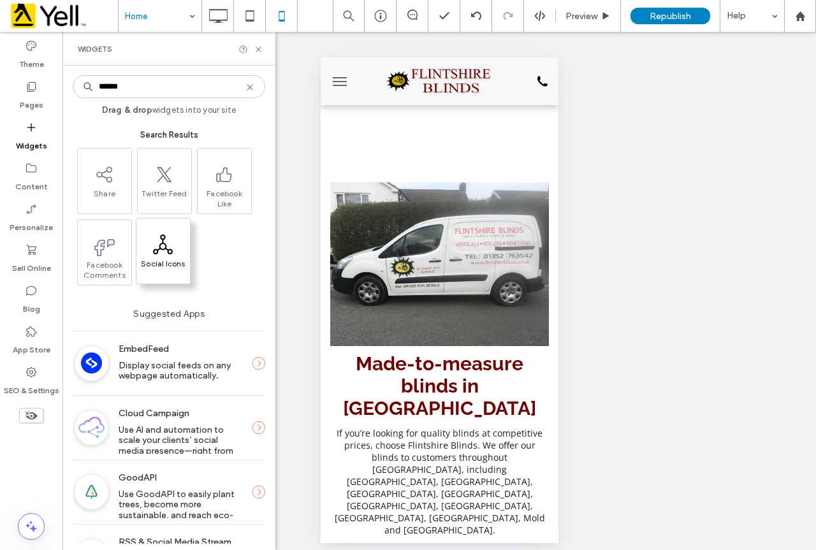
type input "******"
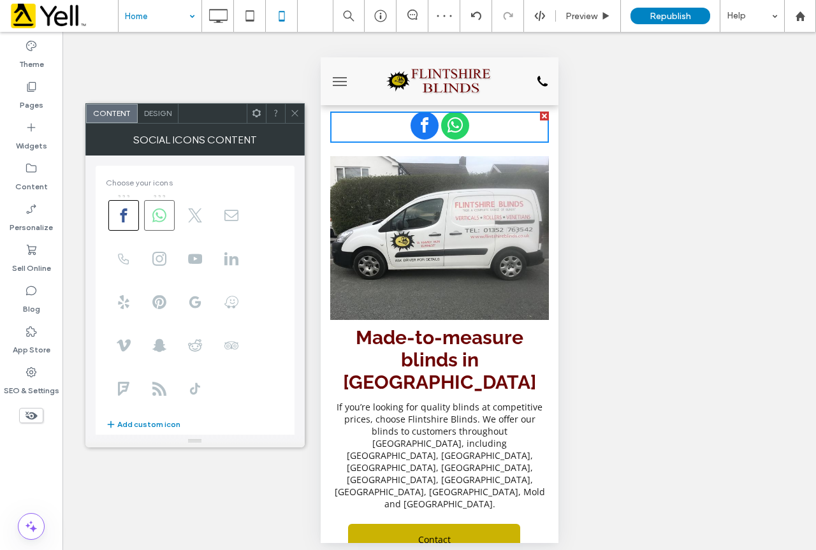
click at [154, 215] on icon at bounding box center [159, 215] width 14 height 14
click at [196, 303] on icon at bounding box center [195, 302] width 14 height 14
click at [292, 110] on icon at bounding box center [295, 113] width 10 height 10
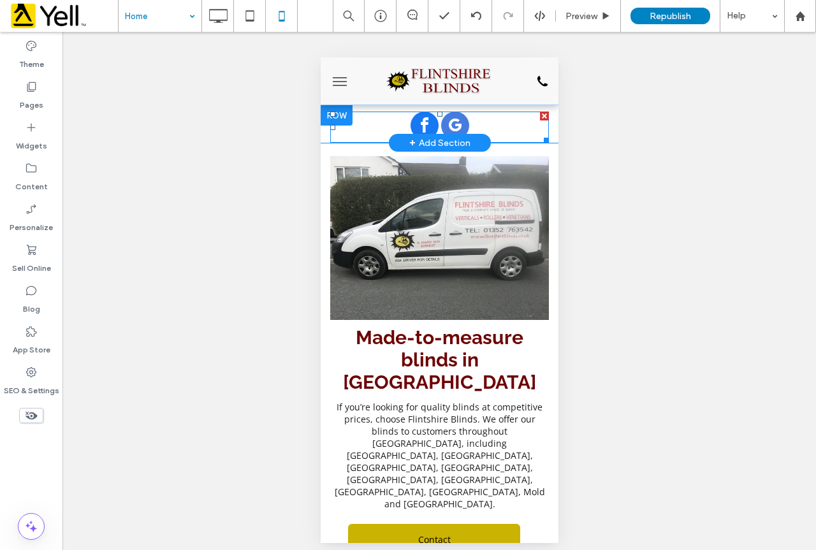
click at [416, 127] on span "facebook" at bounding box center [424, 126] width 28 height 28
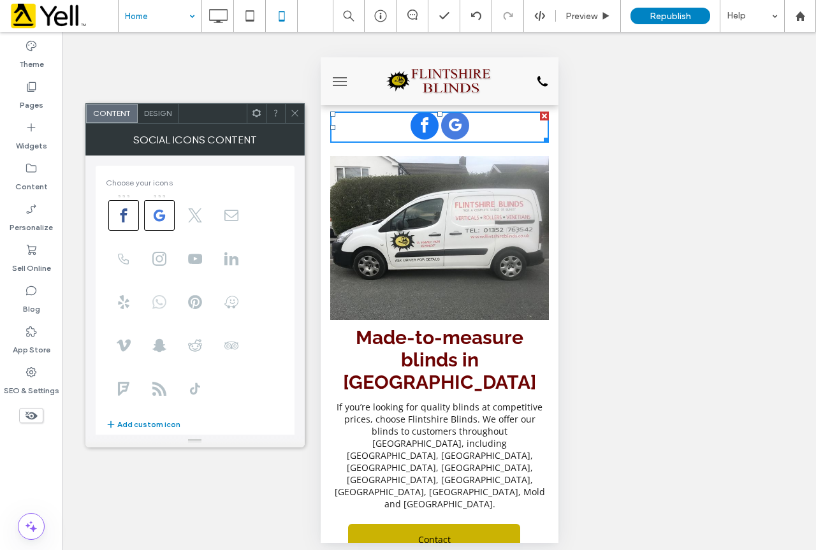
scroll to position [155, 0]
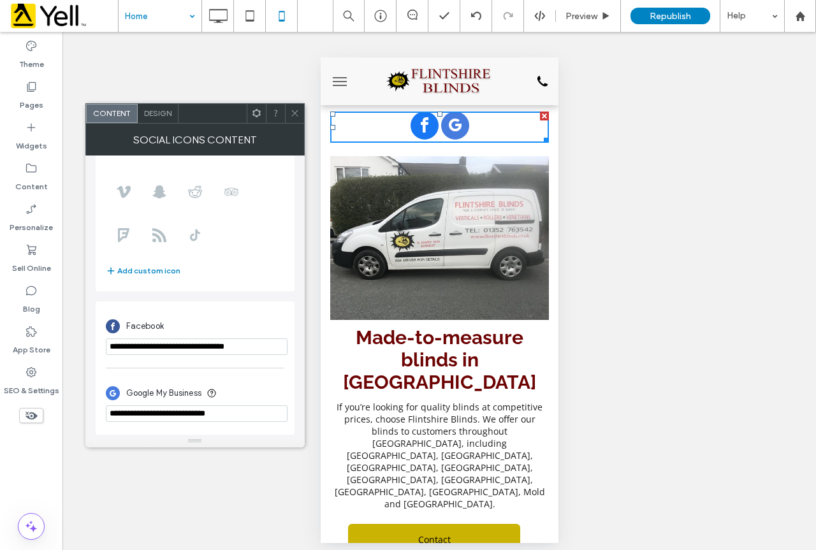
drag, startPoint x: 256, startPoint y: 410, endPoint x: 51, endPoint y: 403, distance: 205.3
click at [51, 403] on body ".wqwq-1{fill:#231f20;} .cls-1q, .cls-2q { fill-rule: evenodd; } .cls-2q { fill:…" at bounding box center [408, 275] width 816 height 550
paste input "**********"
type input "**********"
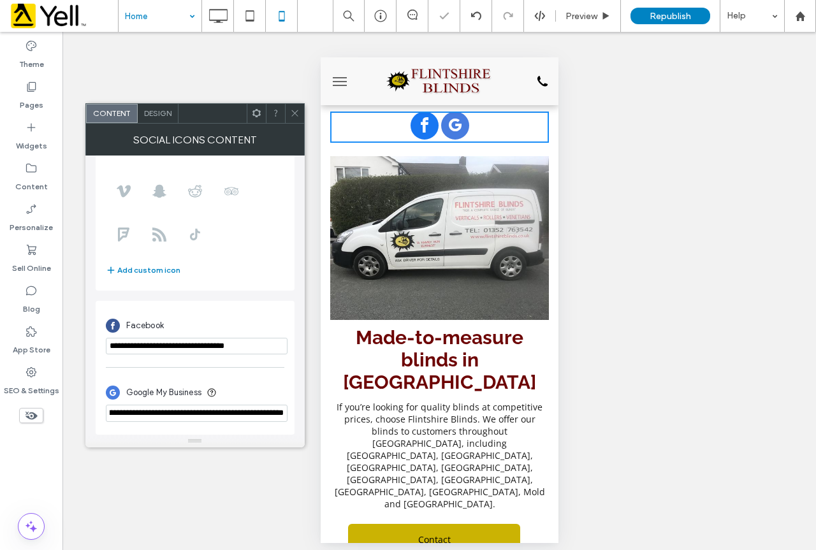
scroll to position [0, 0]
click at [240, 361] on div "**********" at bounding box center [195, 395] width 178 height 68
drag, startPoint x: 278, startPoint y: 340, endPoint x: 53, endPoint y: 333, distance: 225.1
click at [53, 333] on body ".wqwq-1{fill:#231f20;} .cls-1q, .cls-2q { fill-rule: evenodd; } .cls-2q { fill:…" at bounding box center [408, 275] width 816 height 550
paste input "******"
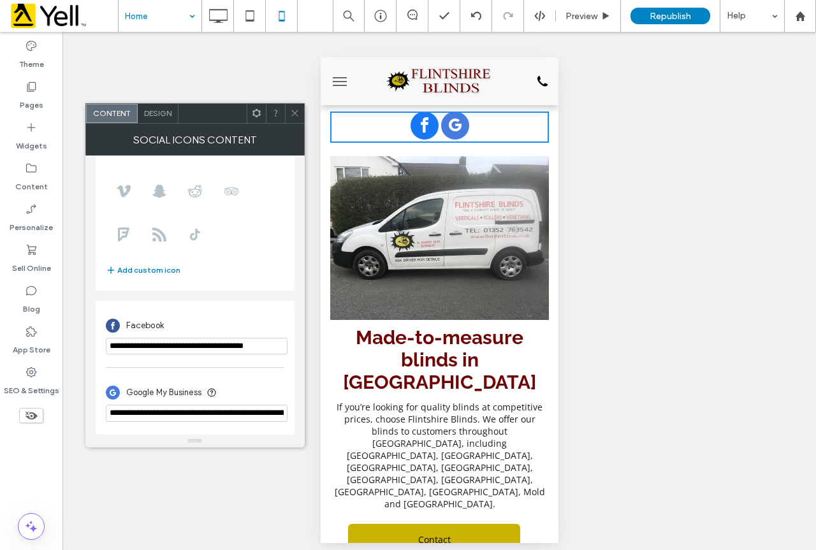
type input "**********"
click at [290, 112] on icon at bounding box center [295, 113] width 10 height 10
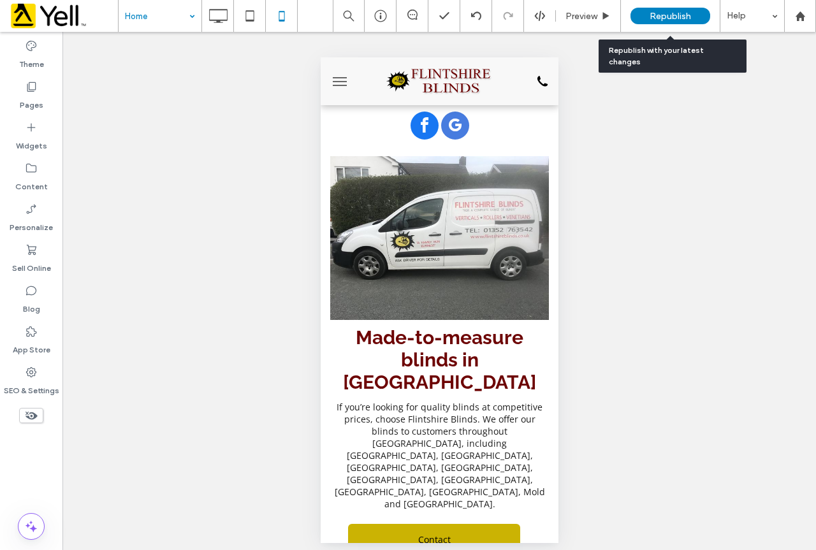
click at [698, 17] on div "Republish" at bounding box center [670, 16] width 80 height 17
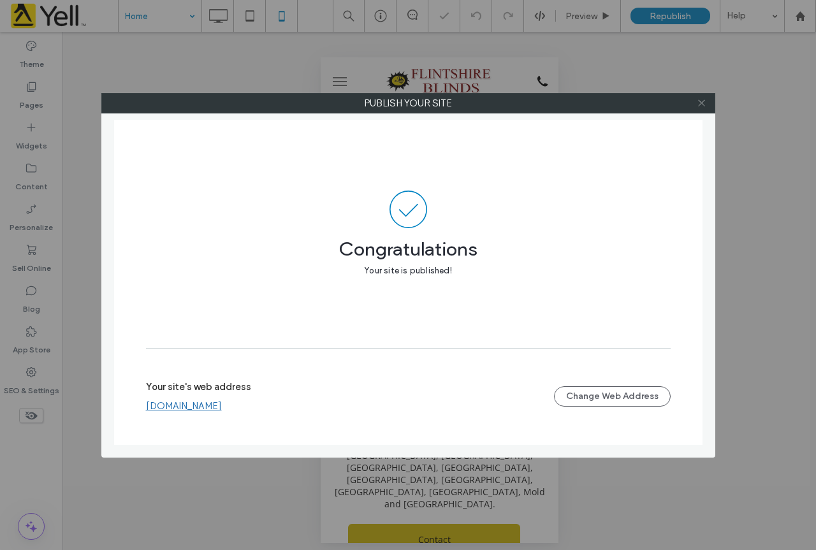
click at [702, 100] on icon at bounding box center [701, 103] width 10 height 10
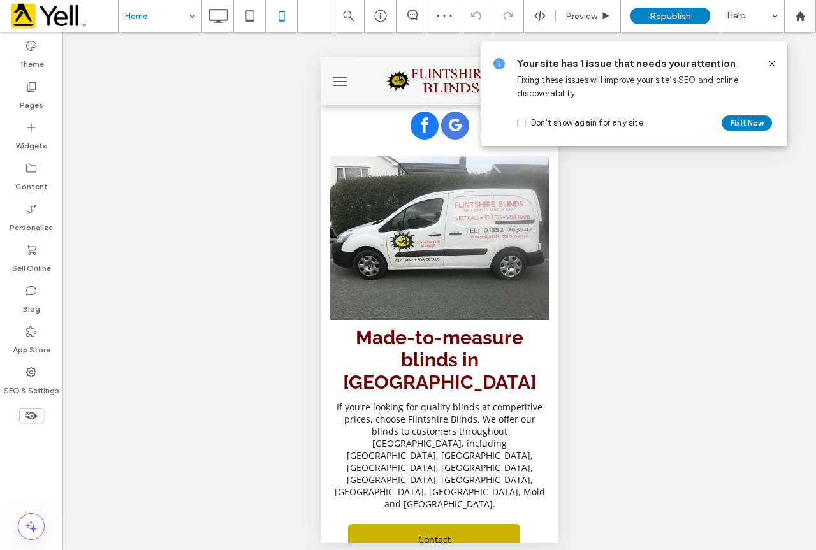
click at [677, 216] on div "Unhide? Yes Unhide? Yes Unhide? Yes Unhide? Yes Unhide? Yes Unhide? Yes Unhide?…" at bounding box center [438, 295] width 753 height 527
click at [770, 67] on icon at bounding box center [772, 64] width 10 height 10
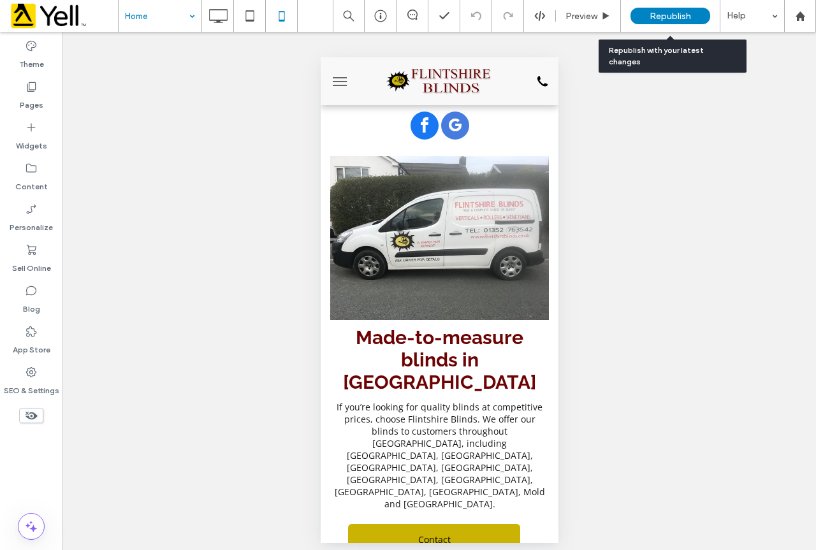
click at [691, 14] on div "Republish" at bounding box center [670, 16] width 80 height 17
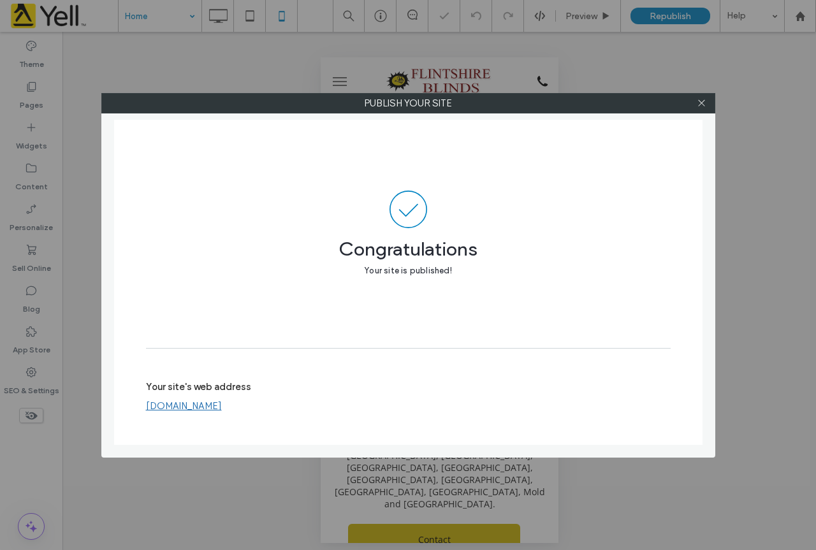
click at [706, 103] on div at bounding box center [701, 103] width 19 height 19
click at [703, 103] on icon at bounding box center [701, 103] width 10 height 10
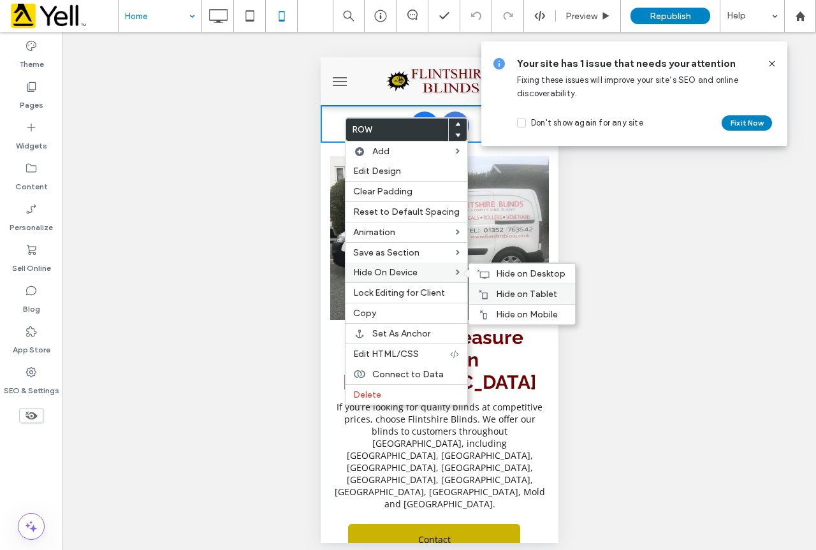
click at [507, 293] on span "Hide on Tablet" at bounding box center [526, 294] width 61 height 11
click at [513, 275] on span "Hide on Desktop" at bounding box center [530, 273] width 69 height 11
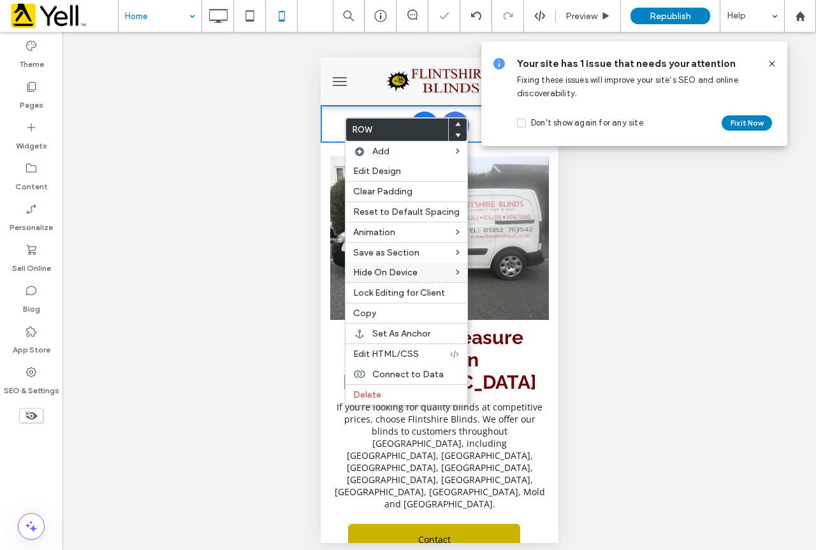
click at [772, 60] on icon at bounding box center [772, 64] width 10 height 10
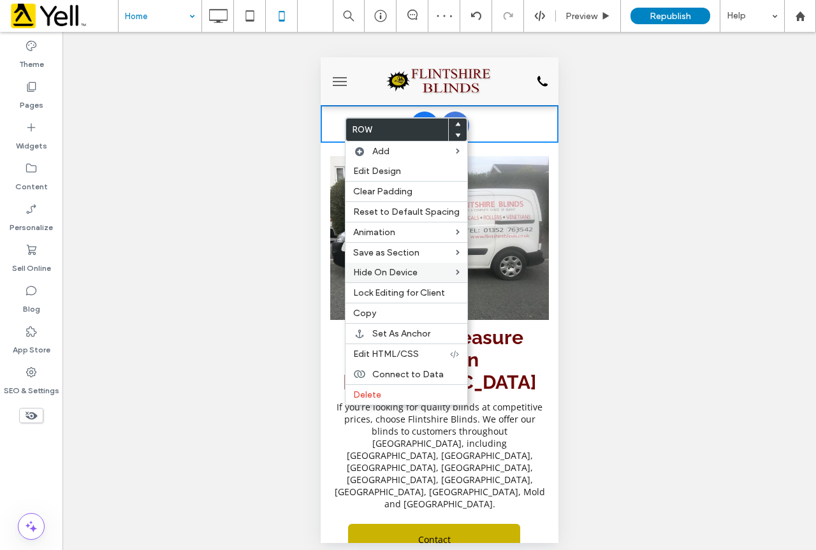
click at [735, 224] on div "Unhide? Yes Unhide? Yes Unhide? Yes Unhide? Yes Unhide? Yes Unhide? Yes Unhide?…" at bounding box center [438, 295] width 753 height 527
click at [703, 208] on div "Unhide? Yes Unhide? Yes Unhide? Yes Unhide? Yes Unhide? Yes Unhide? Yes Unhide?…" at bounding box center [438, 295] width 753 height 527
click at [268, 199] on div "Unhide? Yes Unhide? Yes Unhide? Yes Unhide? Yes Unhide? Yes Unhide? Yes Unhide?…" at bounding box center [438, 295] width 753 height 527
click at [329, 430] on div "If you’re looking for quality blinds at competitive prices, choose Flintshire B…" at bounding box center [438, 456] width 219 height 112
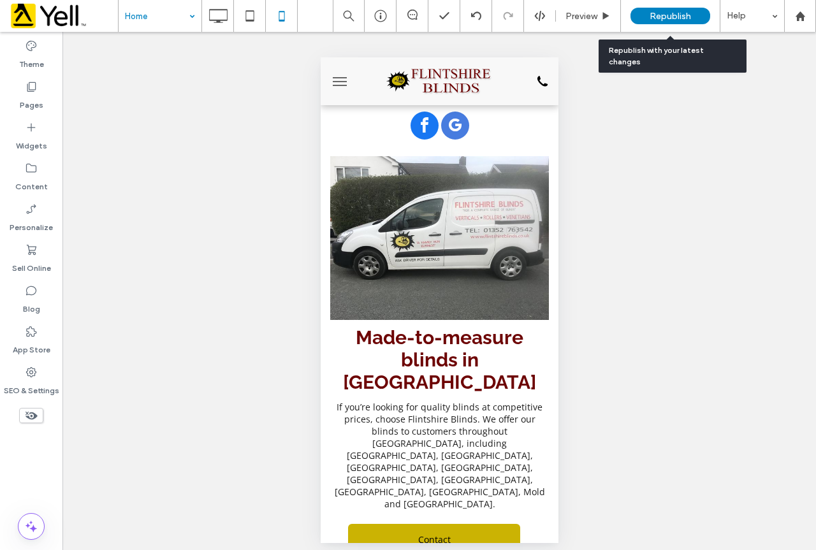
click at [687, 17] on span "Republish" at bounding box center [669, 16] width 41 height 11
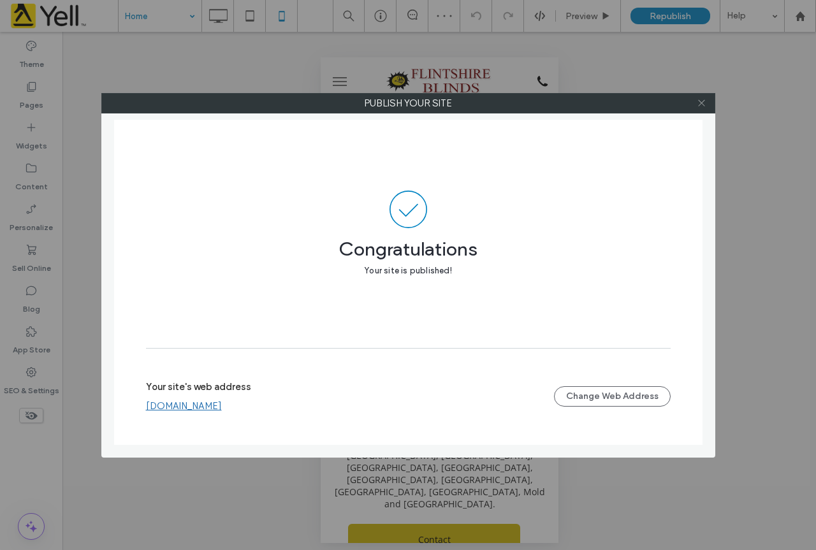
click at [703, 104] on icon at bounding box center [701, 103] width 10 height 10
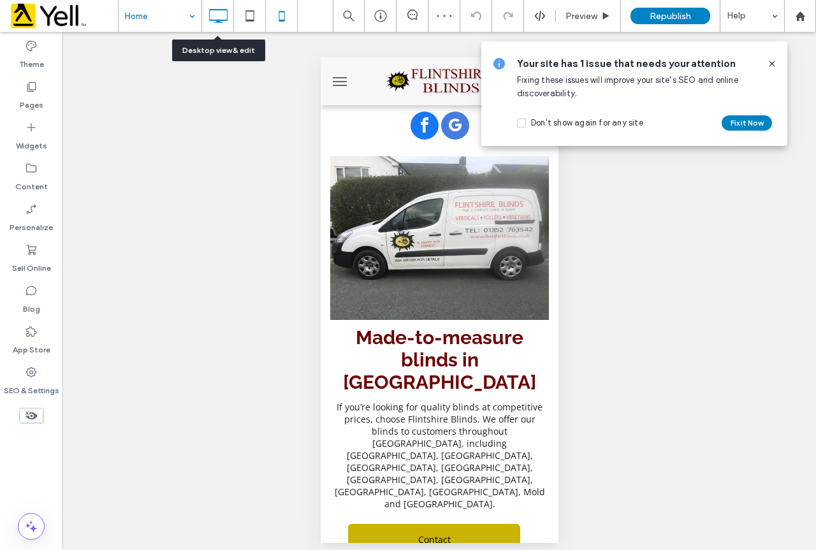
click at [220, 15] on icon at bounding box center [217, 15] width 25 height 25
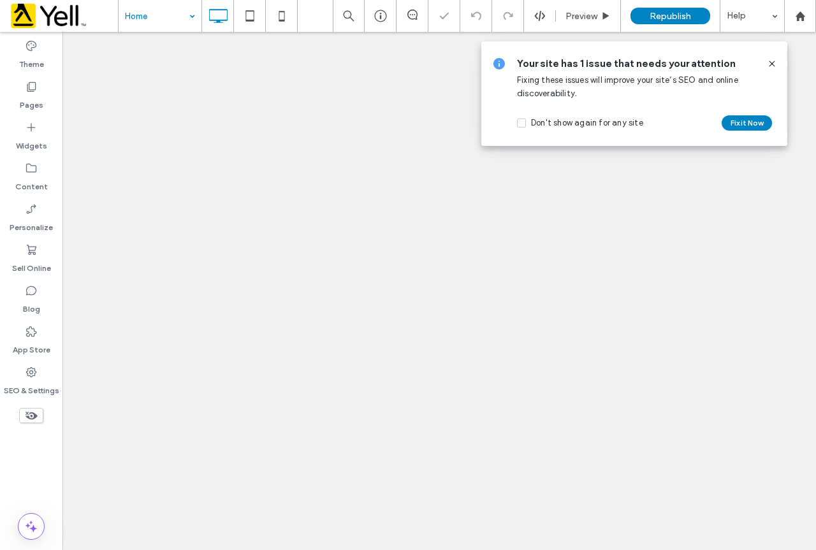
click at [768, 62] on icon at bounding box center [772, 64] width 10 height 10
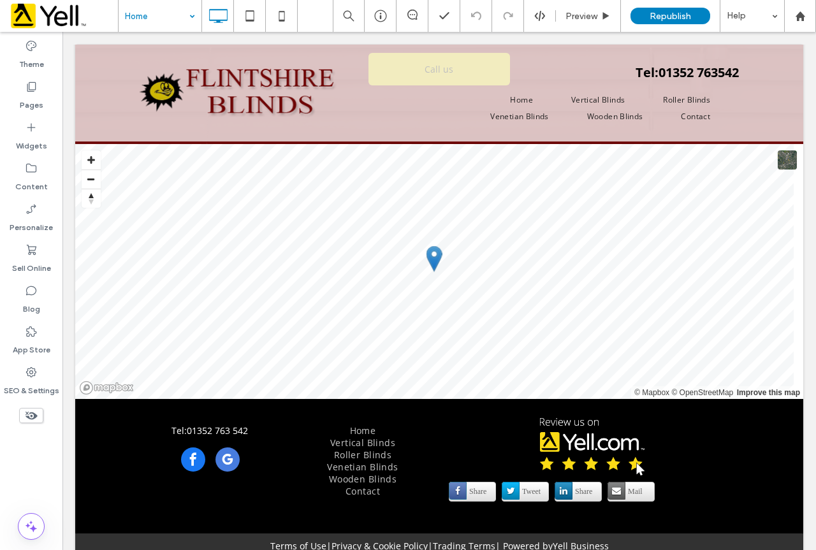
scroll to position [1468, 0]
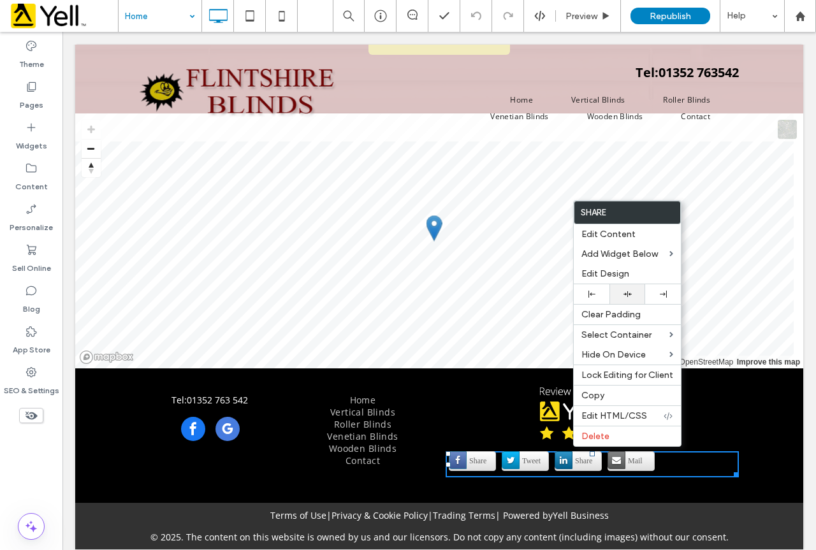
click at [628, 291] on icon at bounding box center [627, 294] width 8 height 8
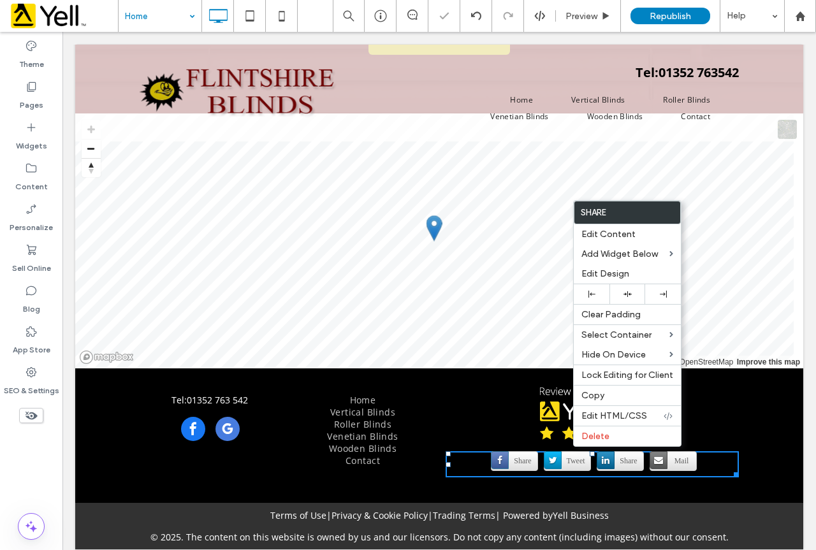
click at [774, 473] on div "Follow Us Tel: [PHONE_NUMBER] Click To Paste Home Vertical Blinds Roller Blinds…" at bounding box center [439, 435] width 728 height 135
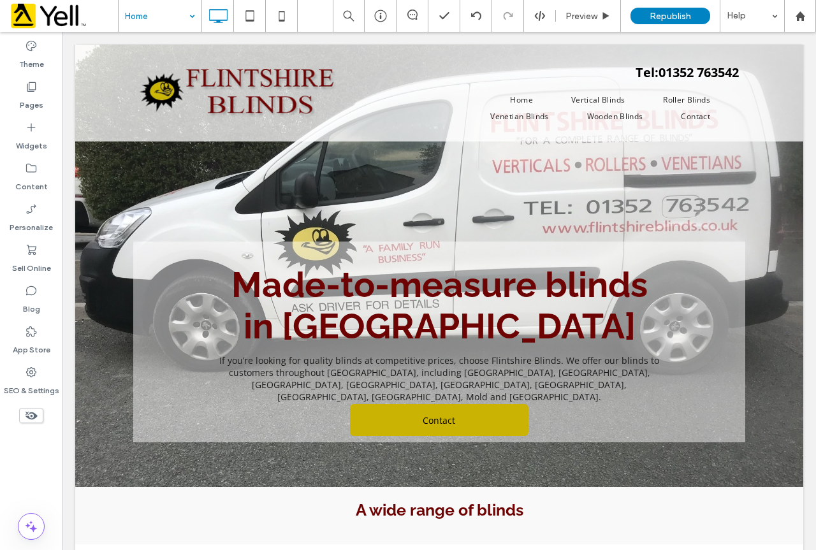
scroll to position [0, 0]
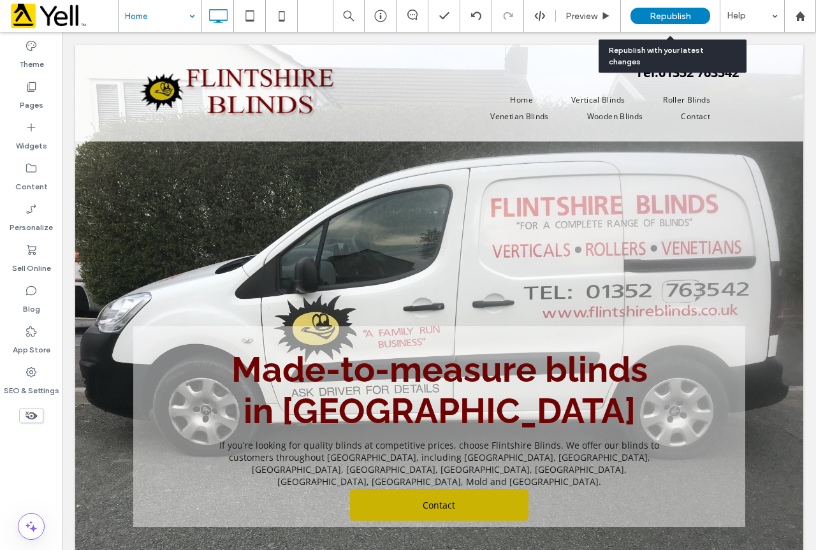
click at [689, 11] on span "Republish" at bounding box center [669, 16] width 41 height 11
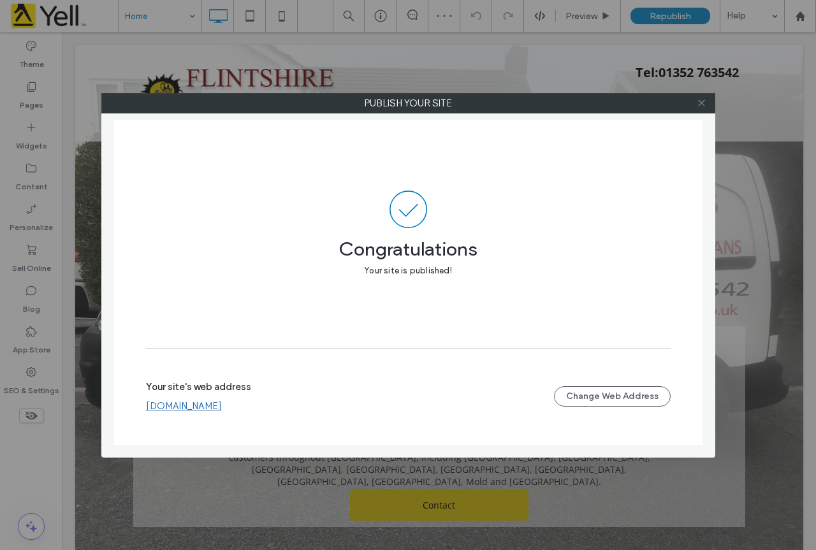
click at [703, 106] on icon at bounding box center [701, 103] width 10 height 10
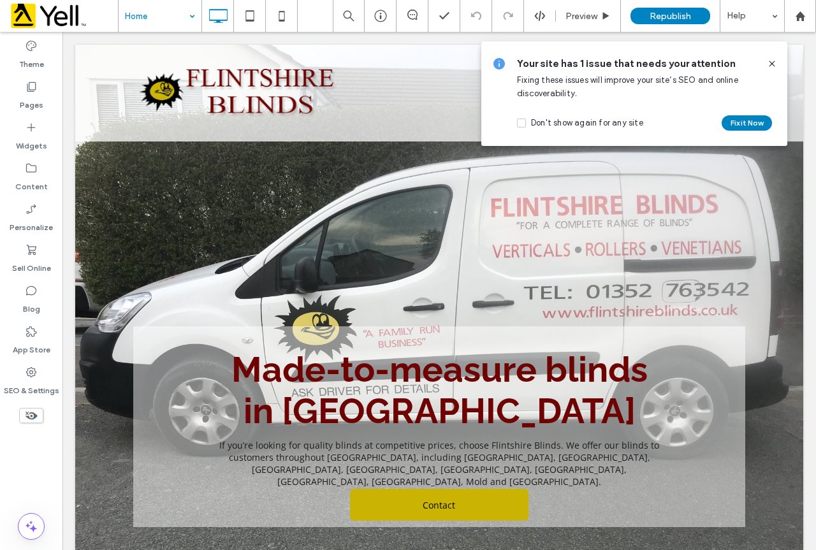
click at [772, 63] on icon at bounding box center [772, 64] width 10 height 10
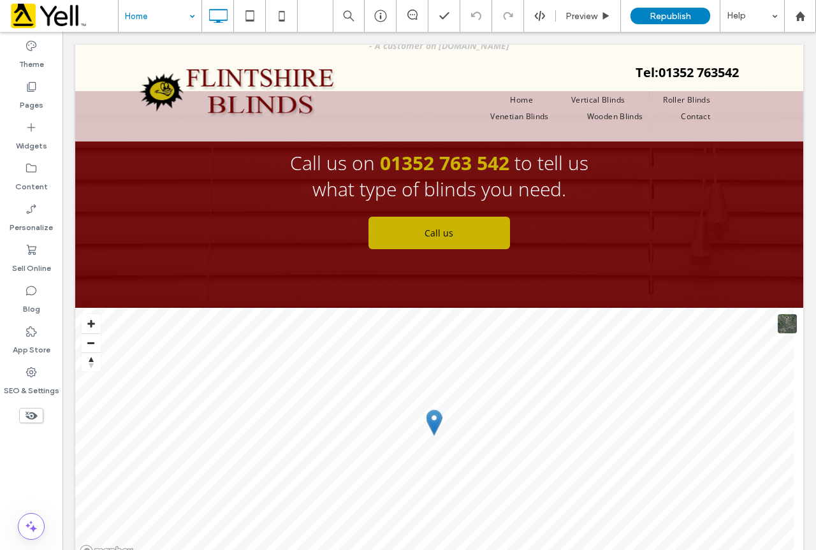
scroll to position [1468, 0]
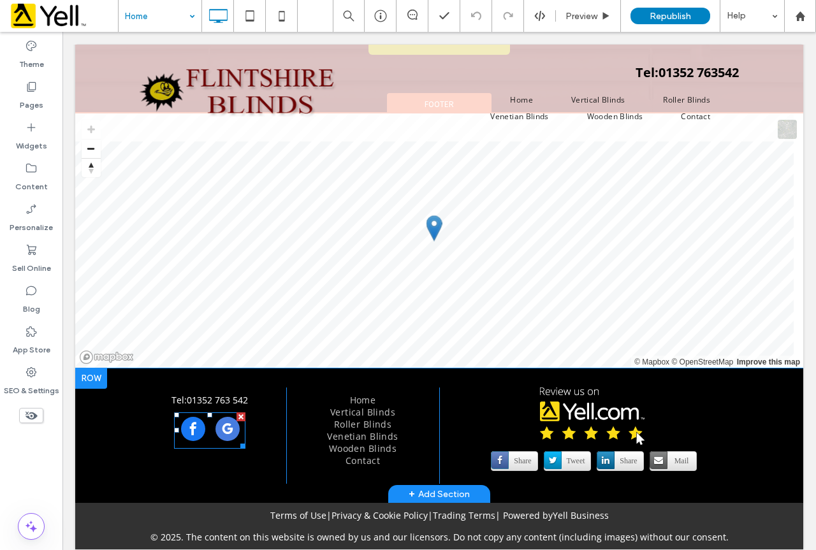
click at [187, 417] on span "facebook" at bounding box center [193, 429] width 24 height 24
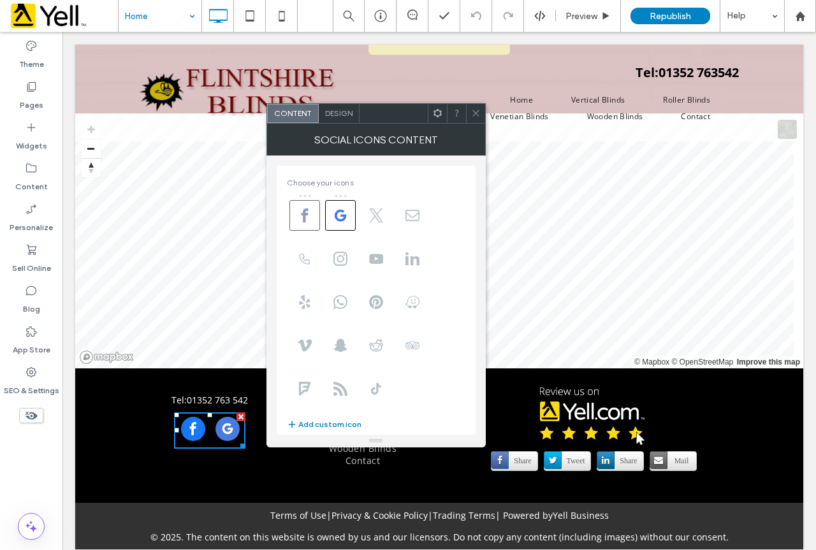
click at [311, 214] on icon at bounding box center [305, 215] width 14 height 14
click at [299, 212] on icon at bounding box center [305, 215] width 14 height 14
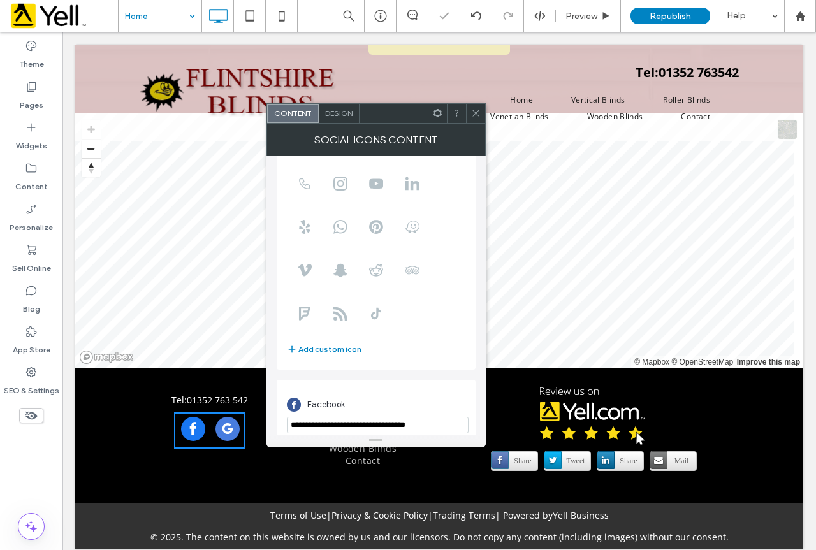
scroll to position [155, 0]
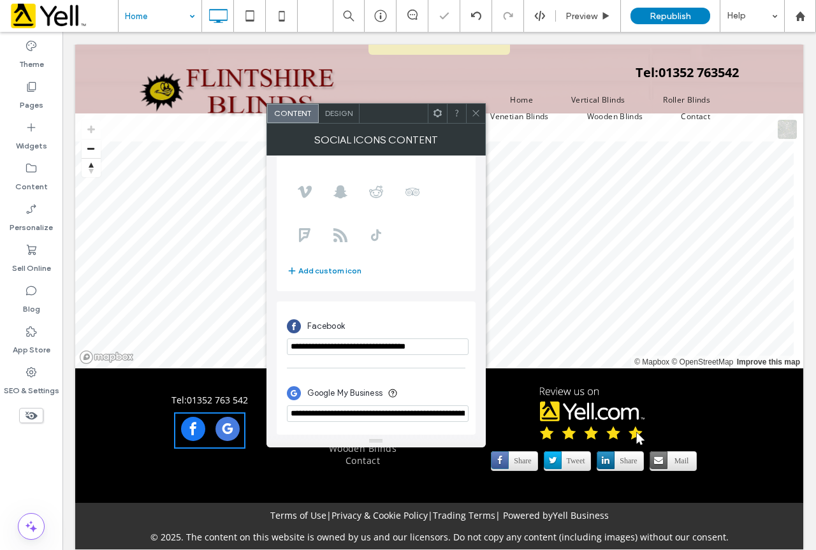
click at [460, 349] on input "**********" at bounding box center [378, 346] width 182 height 17
drag, startPoint x: 463, startPoint y: 345, endPoint x: 266, endPoint y: 350, distance: 197.0
click at [266, 350] on div "**********" at bounding box center [375, 294] width 219 height 279
paste input "******"
type input "**********"
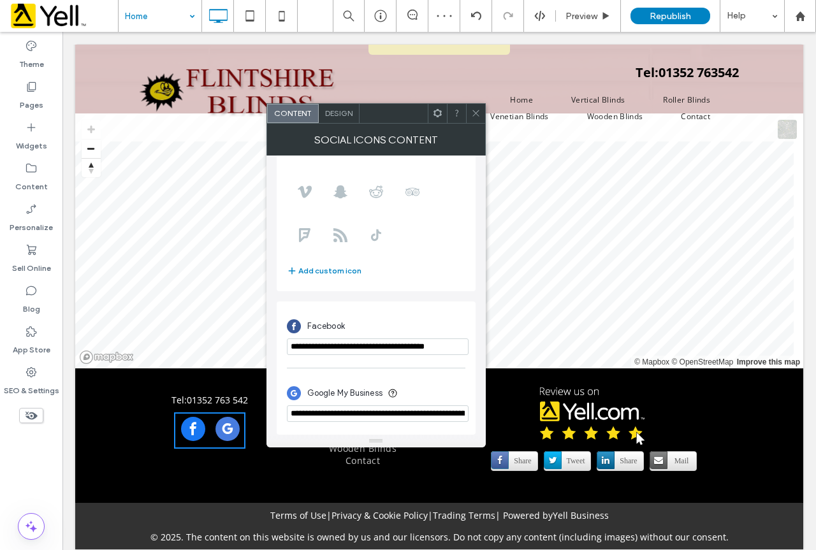
click at [475, 110] on icon at bounding box center [476, 113] width 10 height 10
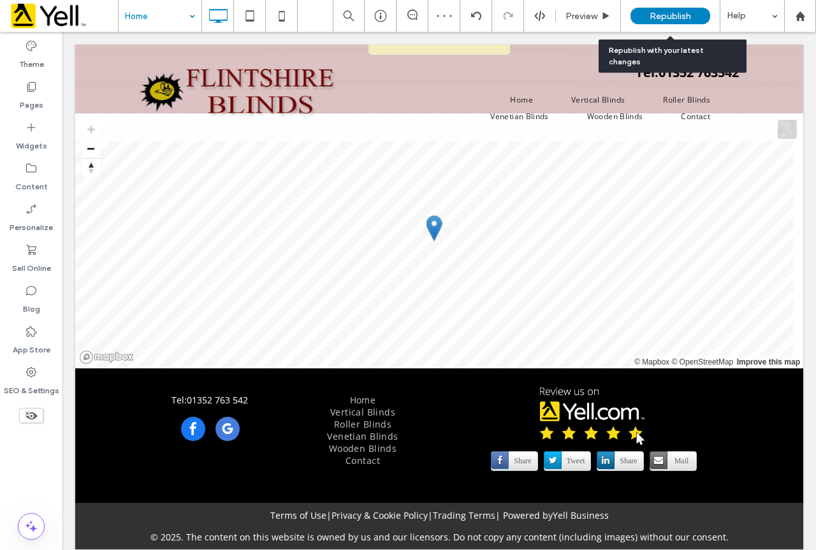
click at [685, 13] on span "Republish" at bounding box center [669, 16] width 41 height 11
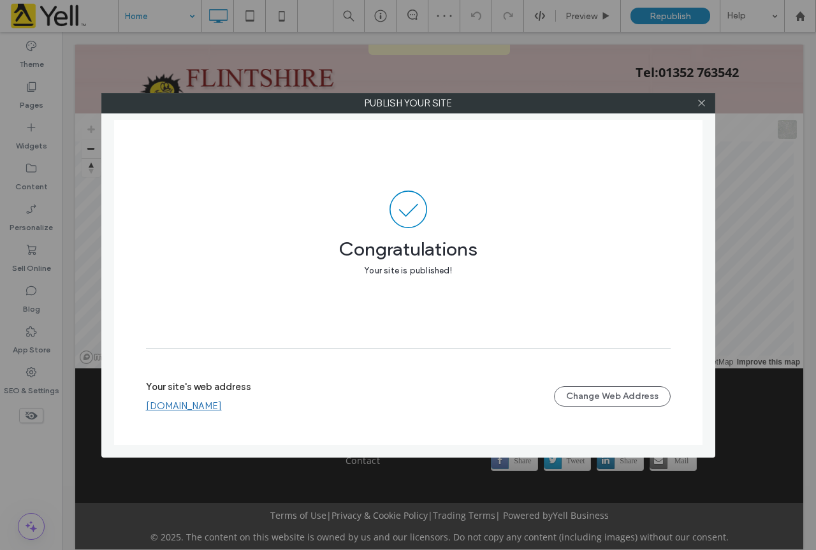
click at [706, 104] on div at bounding box center [701, 103] width 19 height 19
click at [693, 105] on div at bounding box center [701, 103] width 19 height 19
click at [703, 105] on use at bounding box center [701, 103] width 6 height 6
